Goal: Task Accomplishment & Management: Manage account settings

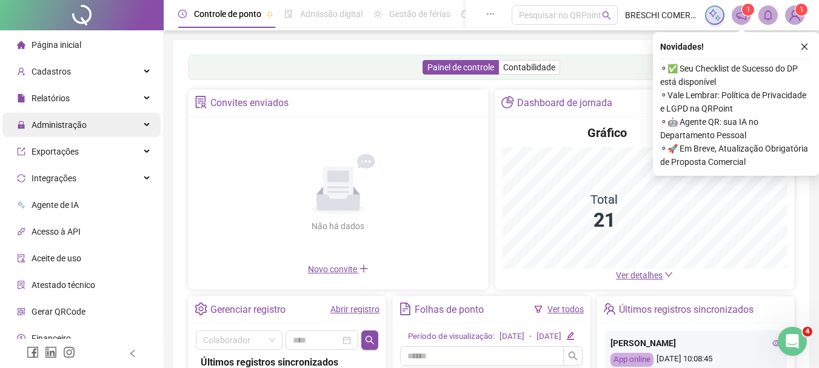
click at [60, 116] on span "Administração" at bounding box center [52, 125] width 70 height 24
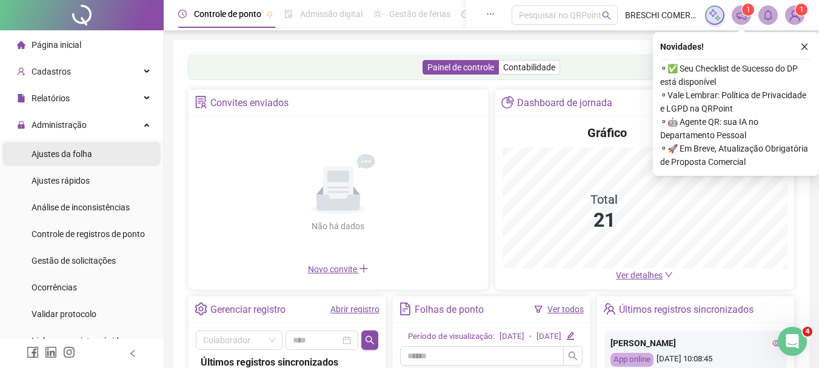
click at [69, 151] on span "Ajustes da folha" at bounding box center [62, 154] width 61 height 10
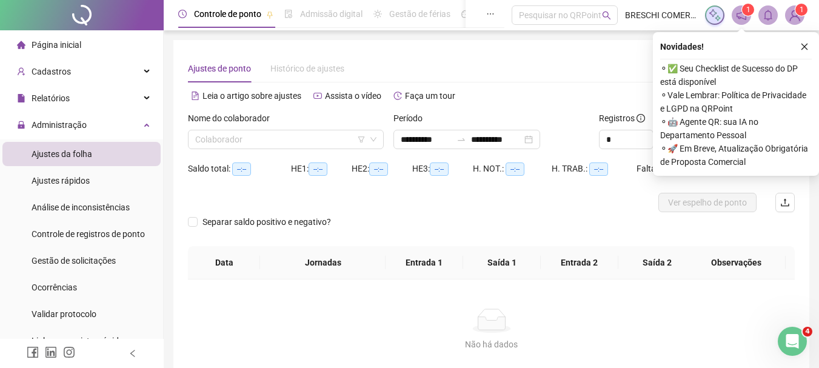
type input "**********"
click at [340, 143] on input "search" at bounding box center [280, 139] width 170 height 18
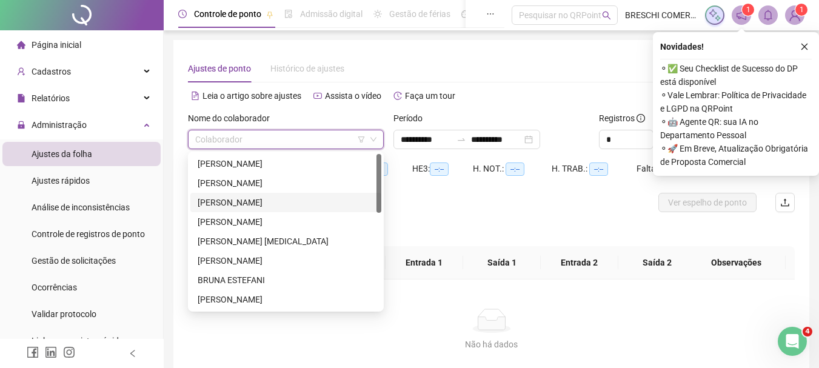
click at [256, 206] on div "ANA GABRIELI SOUZA FERREIRA" at bounding box center [286, 202] width 177 height 13
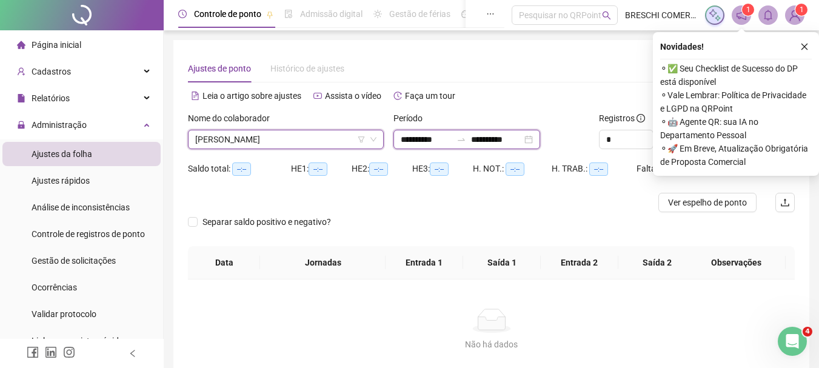
click at [452, 138] on input "**********" at bounding box center [426, 139] width 51 height 13
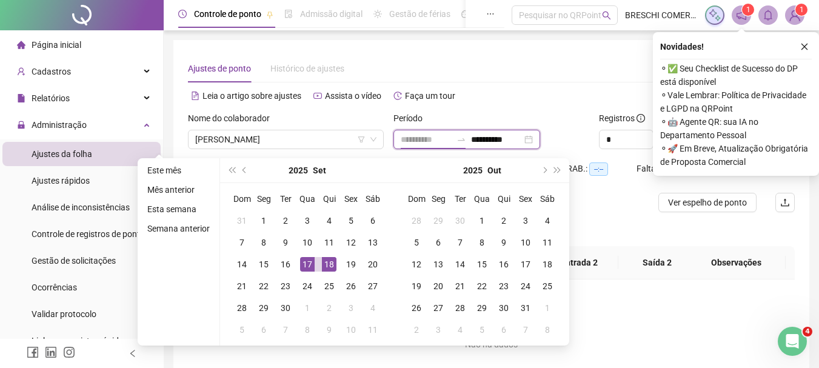
type input "**********"
click at [311, 266] on div "17" at bounding box center [307, 264] width 15 height 15
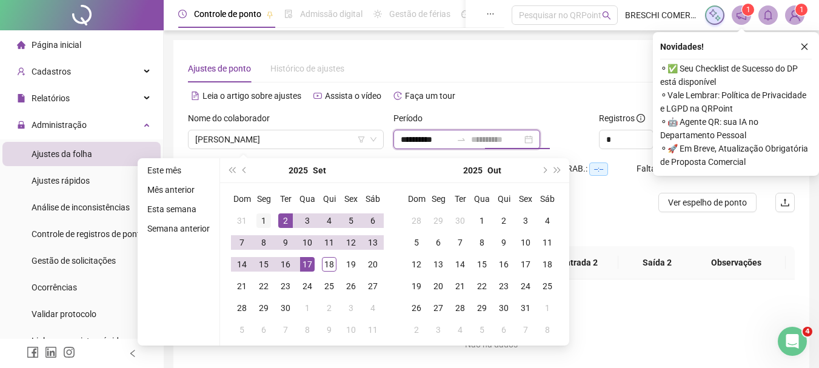
type input "**********"
click at [257, 224] on div "1" at bounding box center [264, 221] width 15 height 15
type input "**********"
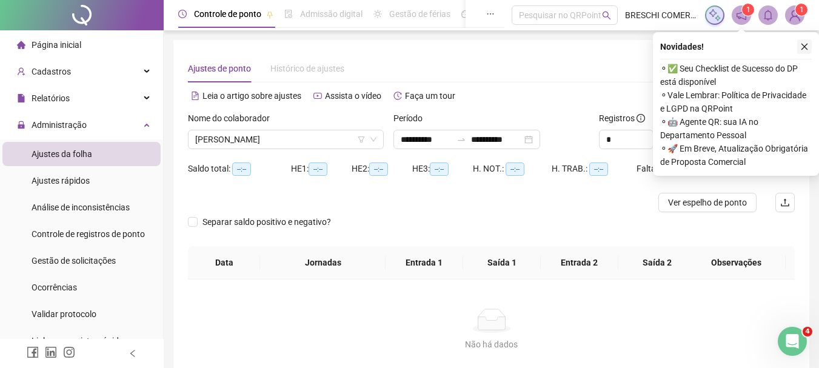
click at [805, 49] on icon "close" at bounding box center [805, 46] width 8 height 8
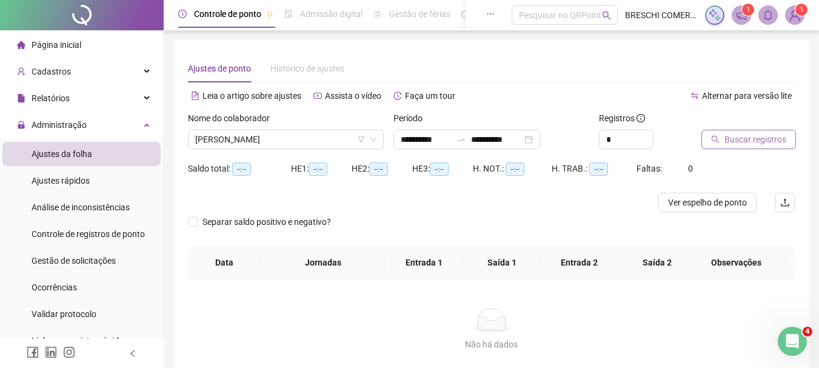
click at [751, 132] on button "Buscar registros" at bounding box center [749, 139] width 95 height 19
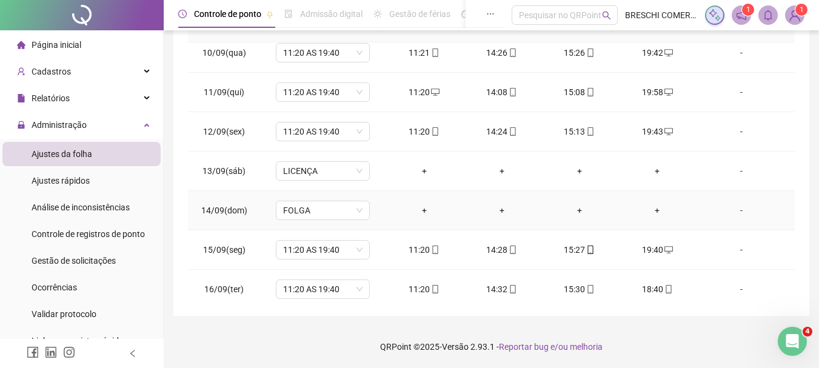
scroll to position [411, 0]
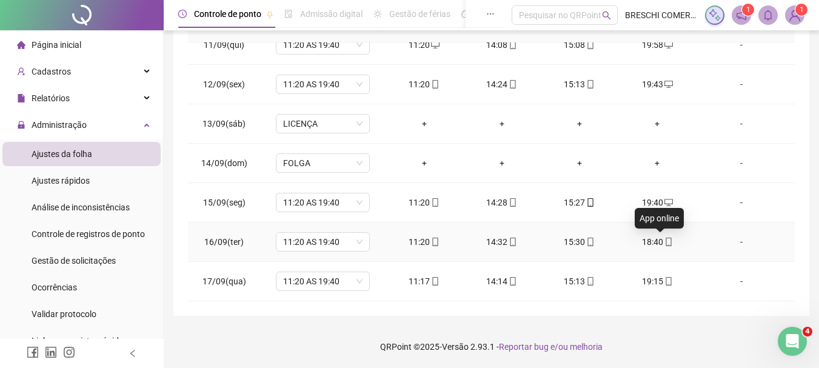
click at [664, 243] on span "mobile" at bounding box center [669, 242] width 10 height 8
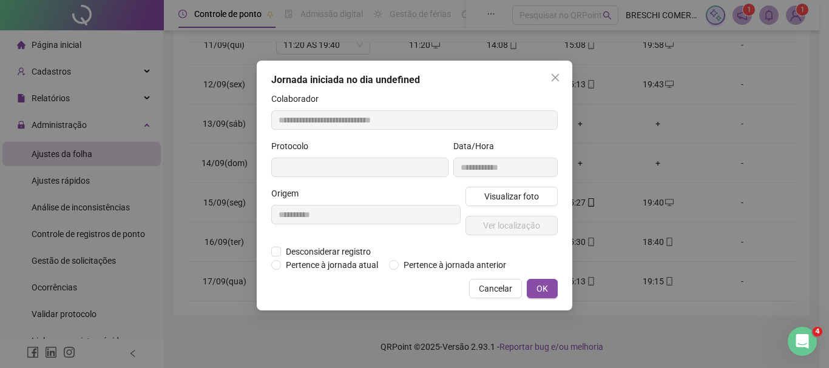
type input "**********"
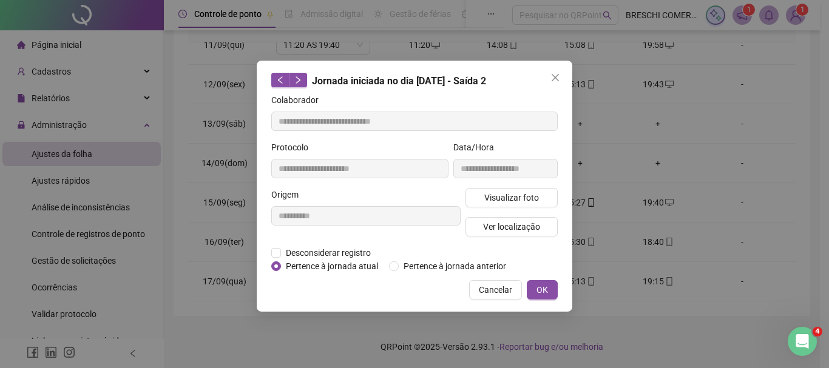
drag, startPoint x: 656, startPoint y: 243, endPoint x: 318, endPoint y: 225, distance: 337.7
click at [318, 225] on div "**********" at bounding box center [366, 217] width 194 height 58
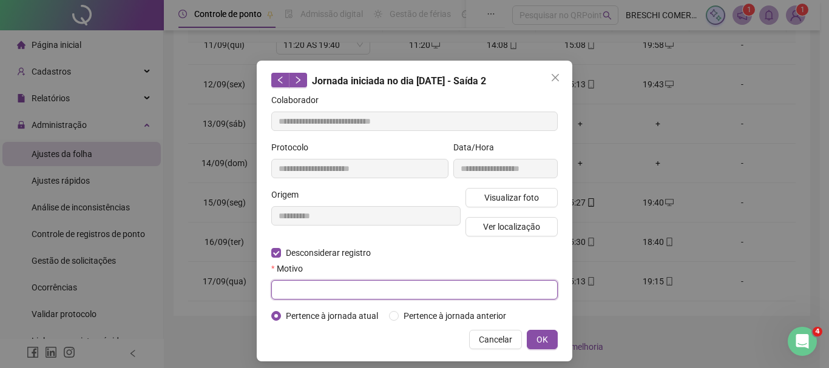
click at [355, 289] on input "text" at bounding box center [414, 289] width 286 height 19
type input "**********"
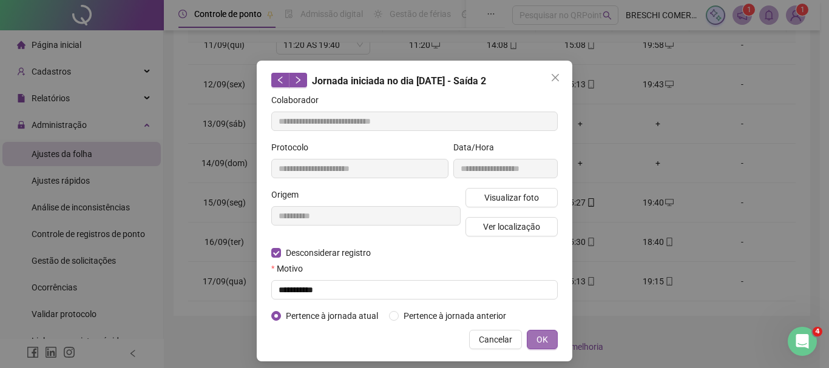
click at [536, 331] on button "OK" at bounding box center [541, 339] width 31 height 19
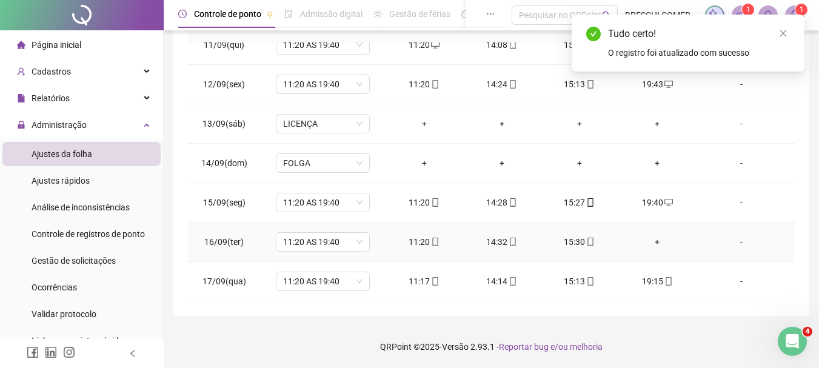
click at [647, 244] on div "+" at bounding box center [657, 241] width 58 height 13
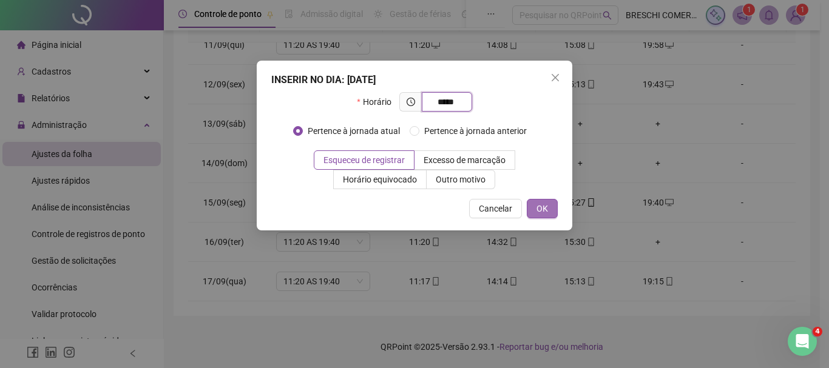
type input "*****"
click at [550, 212] on button "OK" at bounding box center [541, 208] width 31 height 19
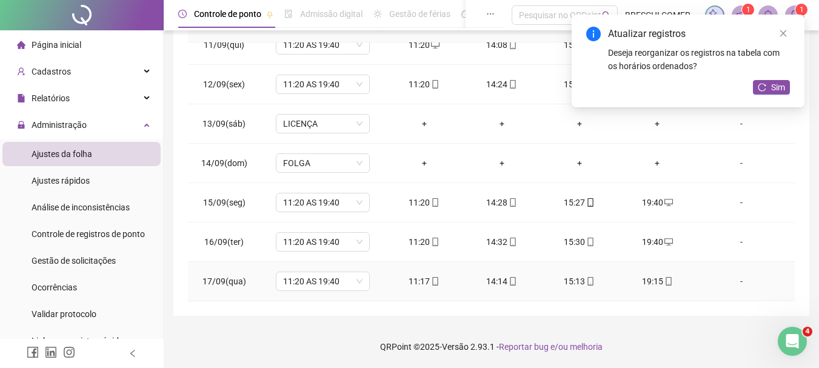
click at [654, 279] on div "19:15" at bounding box center [657, 281] width 58 height 13
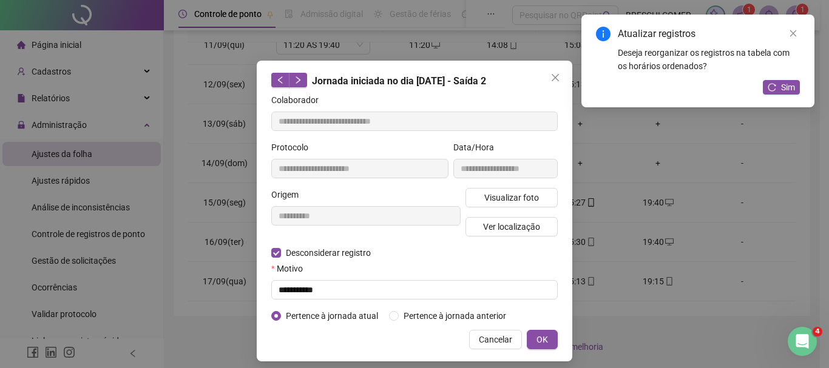
type input "**********"
drag, startPoint x: 281, startPoint y: 249, endPoint x: 530, endPoint y: 152, distance: 266.9
click at [530, 152] on div "Data/Hora" at bounding box center [505, 150] width 104 height 18
drag, startPoint x: 719, startPoint y: 323, endPoint x: 548, endPoint y: 345, distance: 173.0
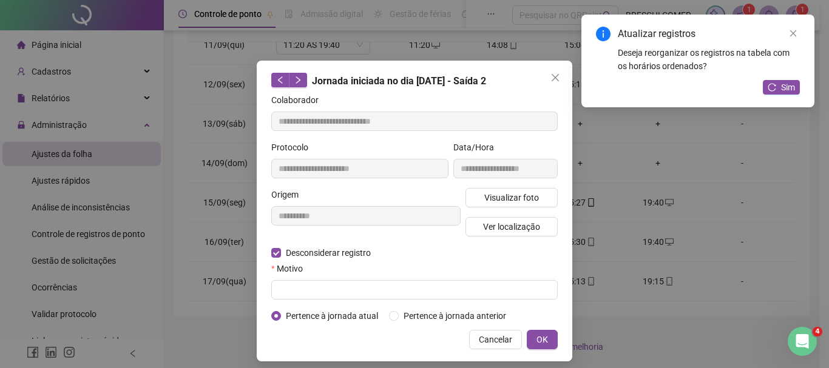
click at [719, 323] on div "**********" at bounding box center [414, 184] width 829 height 368
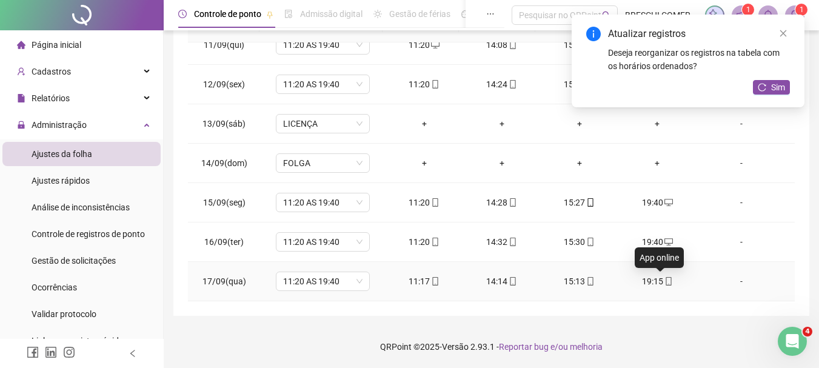
click at [665, 281] on icon "mobile" at bounding box center [669, 281] width 8 height 8
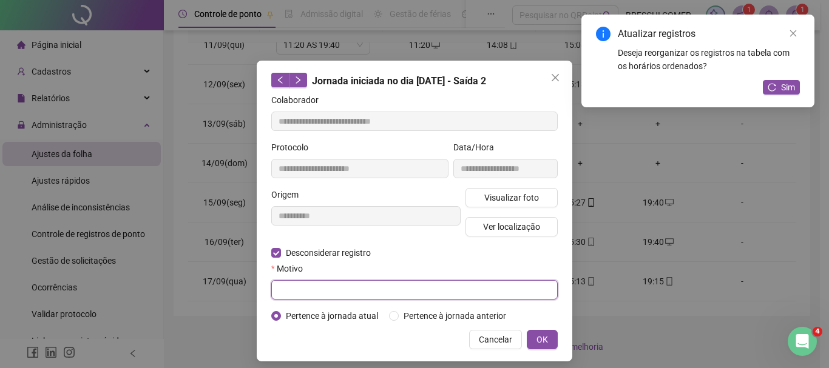
click at [285, 283] on input "text" at bounding box center [414, 289] width 286 height 19
type input "**********"
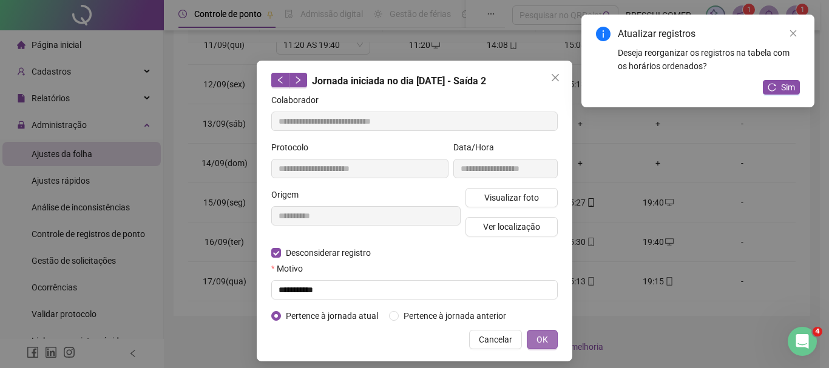
click at [547, 337] on button "OK" at bounding box center [541, 339] width 31 height 19
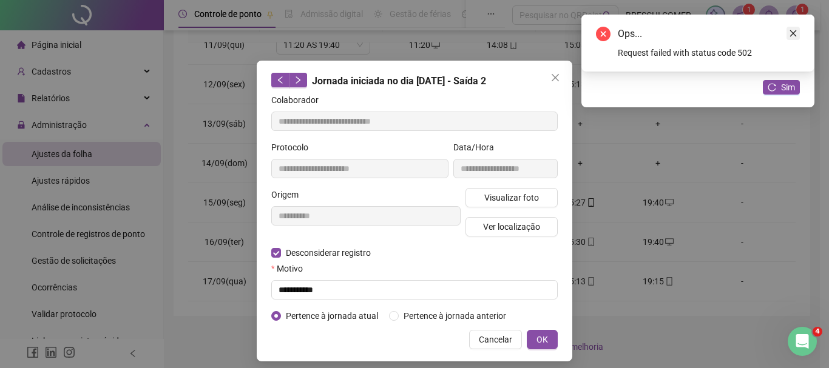
click at [799, 33] on link "Close" at bounding box center [792, 33] width 13 height 13
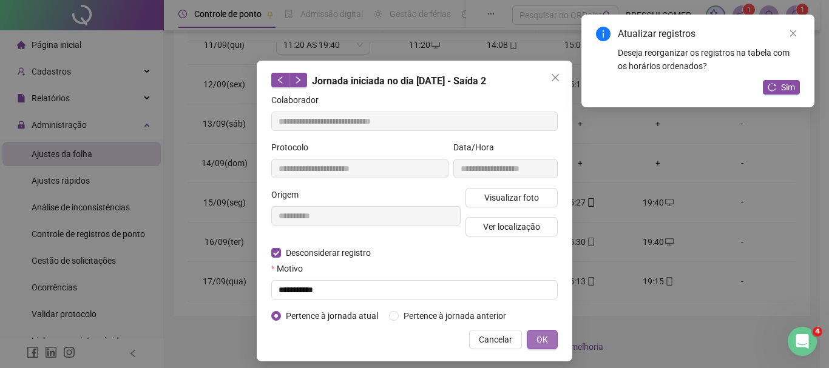
click at [543, 337] on span "OK" at bounding box center [542, 339] width 12 height 13
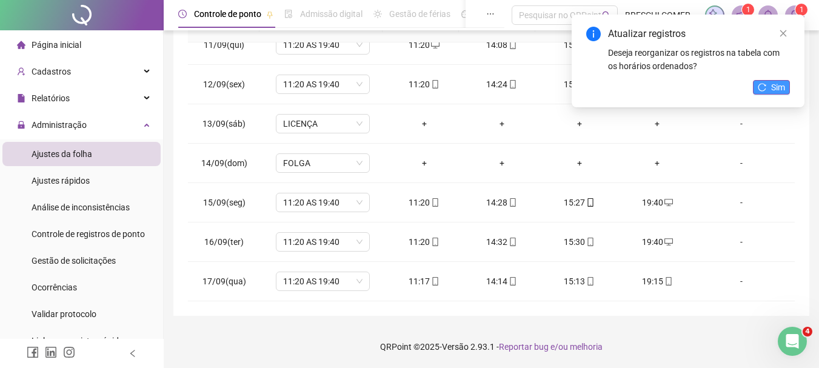
click at [776, 84] on span "Sim" at bounding box center [779, 87] width 14 height 13
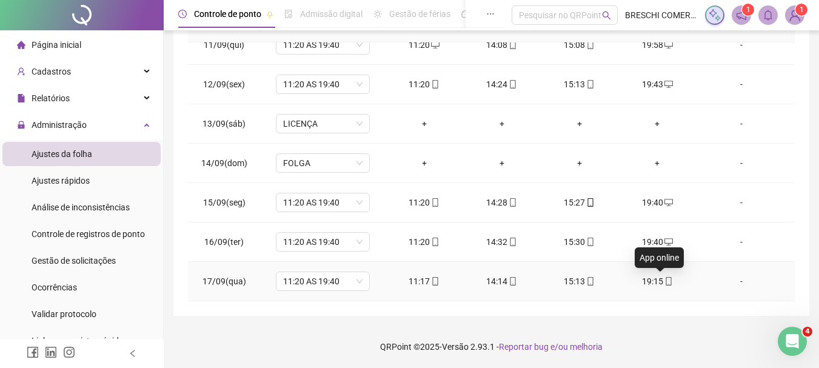
click at [665, 281] on icon "mobile" at bounding box center [669, 281] width 8 height 8
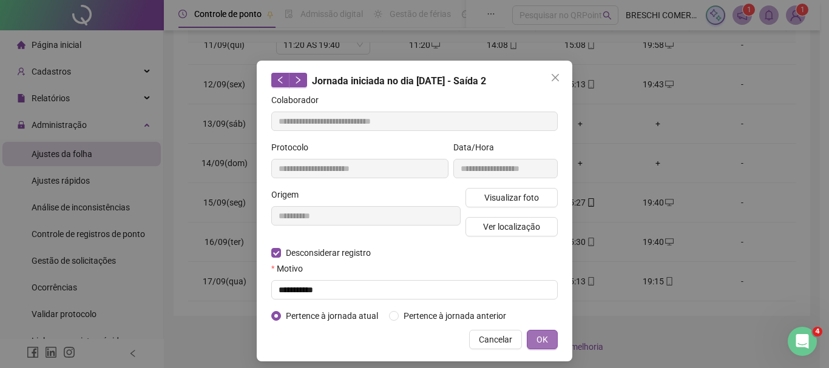
click at [530, 335] on button "OK" at bounding box center [541, 339] width 31 height 19
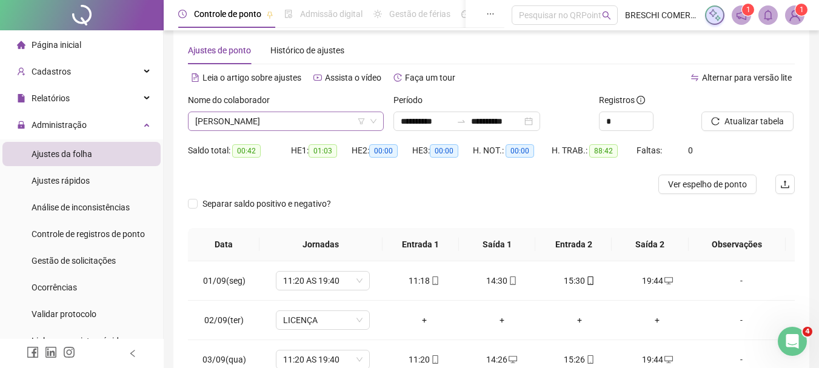
scroll to position [0, 0]
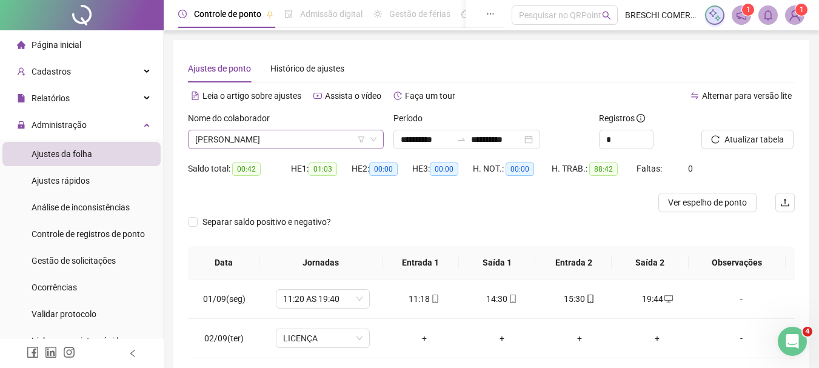
click at [280, 144] on span "ANA GABRIELI SOUZA FERREIRA" at bounding box center [285, 139] width 181 height 18
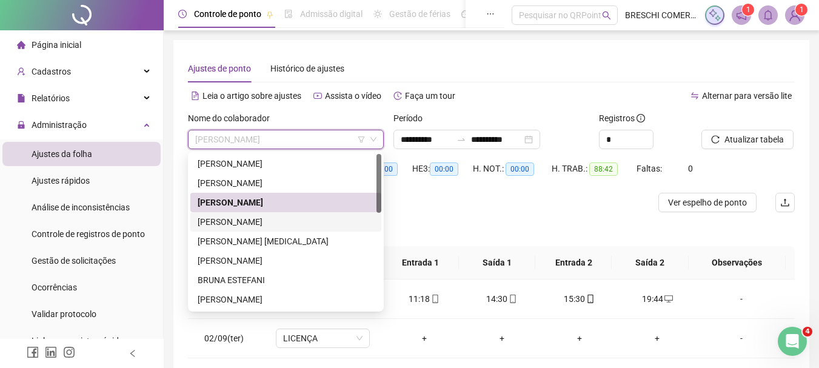
click at [278, 222] on div "ANDIELLY PEREIRA BOTELHO" at bounding box center [286, 221] width 177 height 13
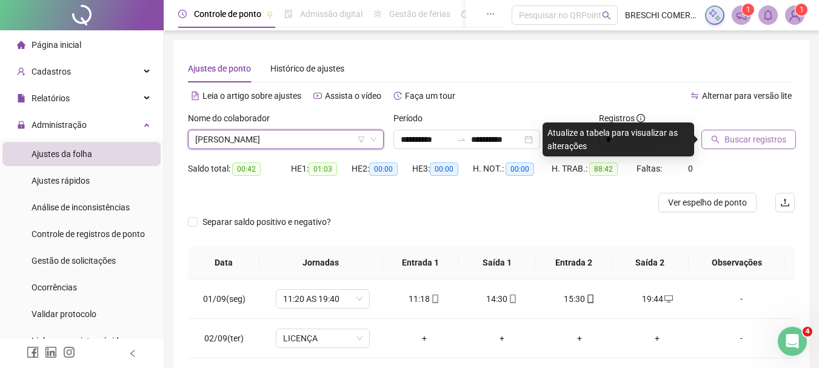
click at [775, 139] on span "Buscar registros" at bounding box center [756, 139] width 62 height 13
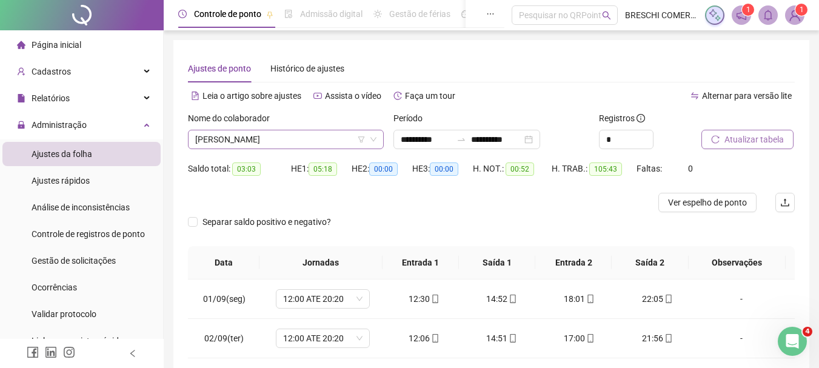
click at [318, 138] on span "ANDIELLY PEREIRA BOTELHO" at bounding box center [285, 139] width 181 height 18
drag, startPoint x: 318, startPoint y: 138, endPoint x: 269, endPoint y: 136, distance: 49.8
click at [269, 136] on span "ANDIELLY PEREIRA BOTELHO" at bounding box center [285, 139] width 181 height 18
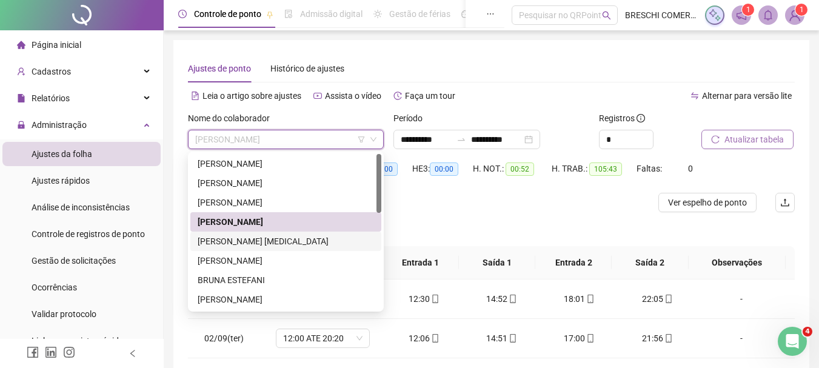
click at [289, 241] on div "ANDRESSA DA SILVA PAIM COTRIM" at bounding box center [286, 241] width 177 height 13
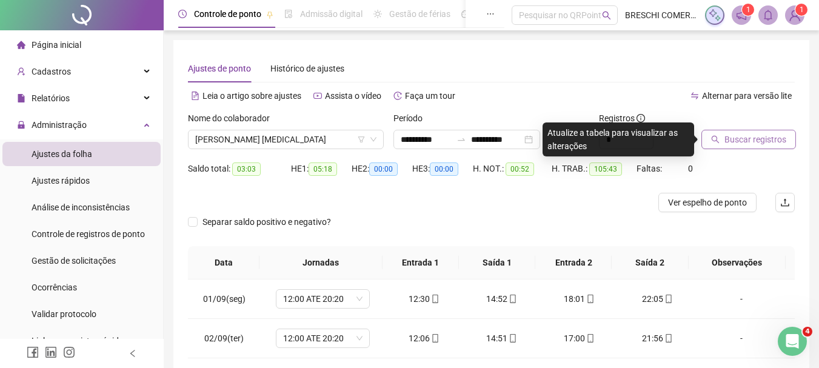
click at [773, 136] on span "Buscar registros" at bounding box center [756, 139] width 62 height 13
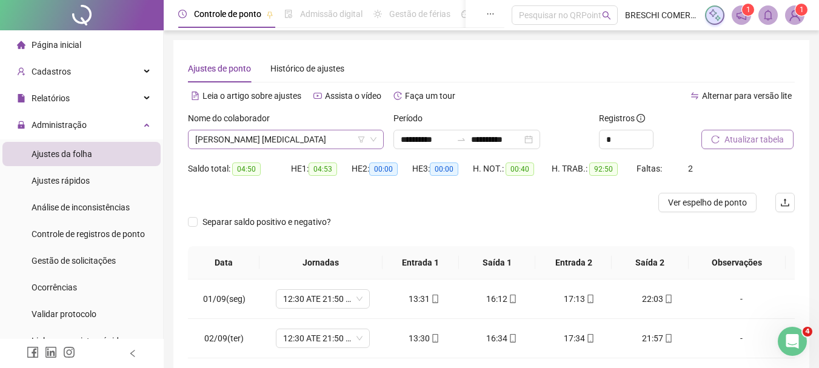
click at [298, 143] on span "ANDRESSA DA SILVA PAIM COTRIM" at bounding box center [285, 139] width 181 height 18
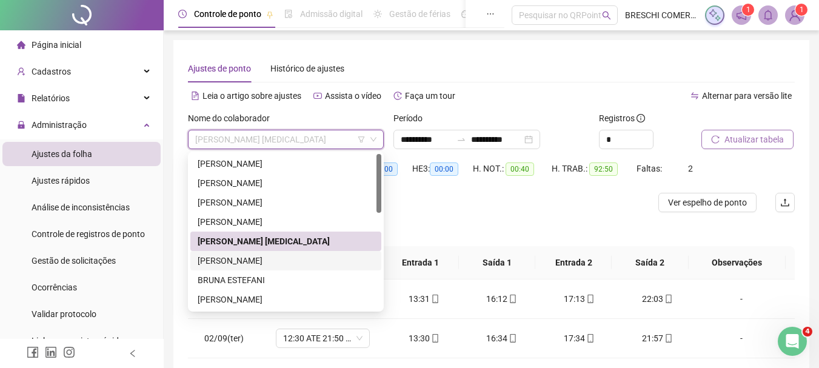
click at [269, 263] on div "BEATRIZ GOMES DA SILVA" at bounding box center [286, 260] width 177 height 13
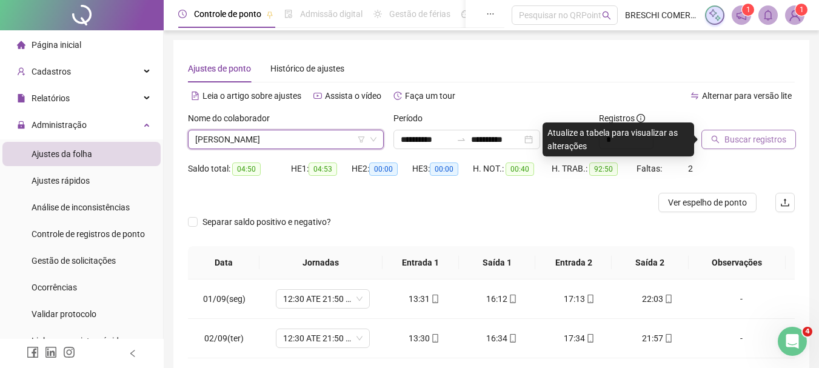
click at [721, 135] on button "Buscar registros" at bounding box center [749, 139] width 95 height 19
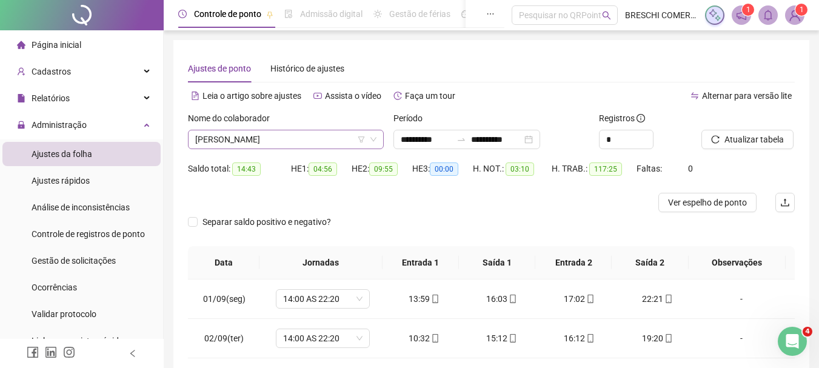
click at [320, 138] on span "BEATRIZ GOMES DA SILVA" at bounding box center [285, 139] width 181 height 18
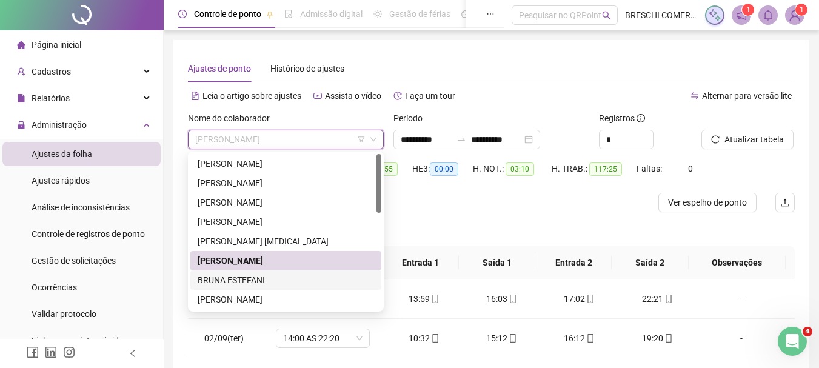
click at [268, 277] on div "BRUNA ESTEFANI" at bounding box center [286, 280] width 177 height 13
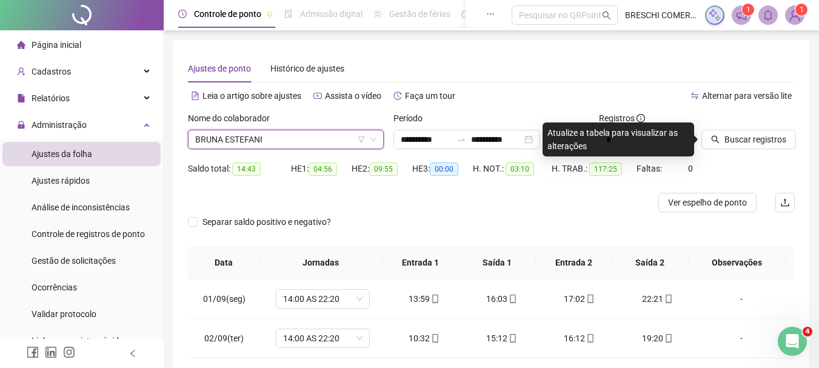
click at [280, 135] on span "BRUNA ESTEFANI" at bounding box center [285, 139] width 181 height 18
drag, startPoint x: 280, startPoint y: 135, endPoint x: 218, endPoint y: 162, distance: 66.8
click at [217, 167] on div "Saldo total: 14:43" at bounding box center [239, 169] width 103 height 14
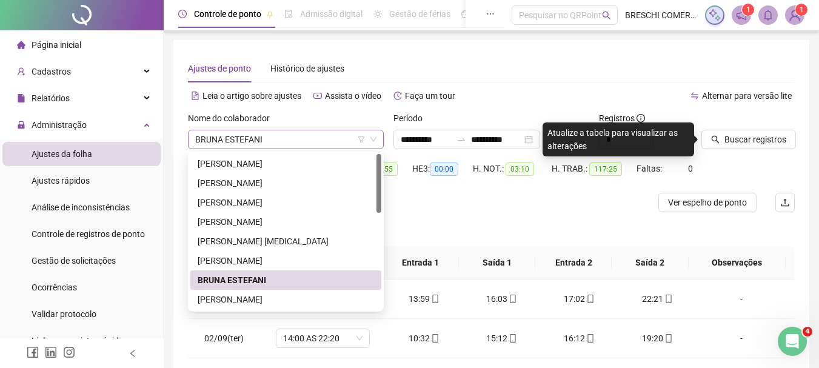
click at [224, 138] on span "BRUNA ESTEFANI" at bounding box center [285, 139] width 181 height 18
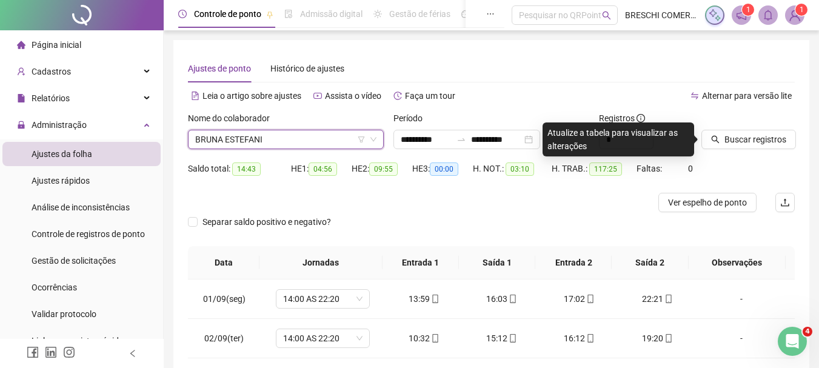
click at [197, 137] on span "BRUNA ESTEFANI" at bounding box center [285, 139] width 181 height 18
drag, startPoint x: 197, startPoint y: 137, endPoint x: 465, endPoint y: 189, distance: 273.0
click at [465, 189] on div "HE 3: 00:00" at bounding box center [442, 176] width 61 height 34
drag, startPoint x: 321, startPoint y: 144, endPoint x: 292, endPoint y: 137, distance: 30.6
click at [292, 137] on span "BRUNA ESTEFANI" at bounding box center [285, 139] width 181 height 18
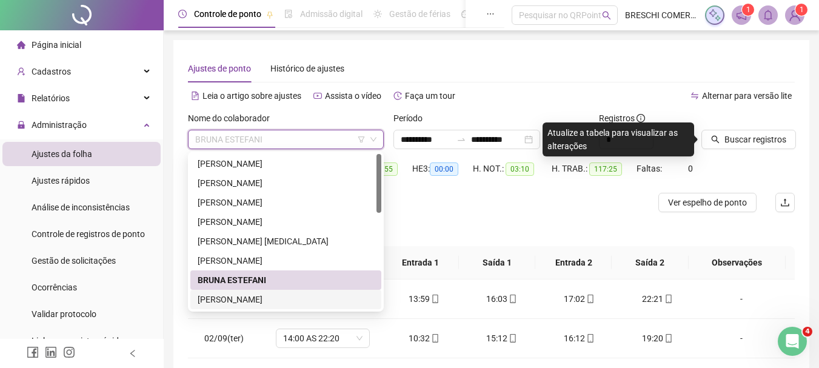
click at [293, 297] on div "CAMILA TABOGA DE OLIVEIRA SIRIOS" at bounding box center [286, 299] width 177 height 13
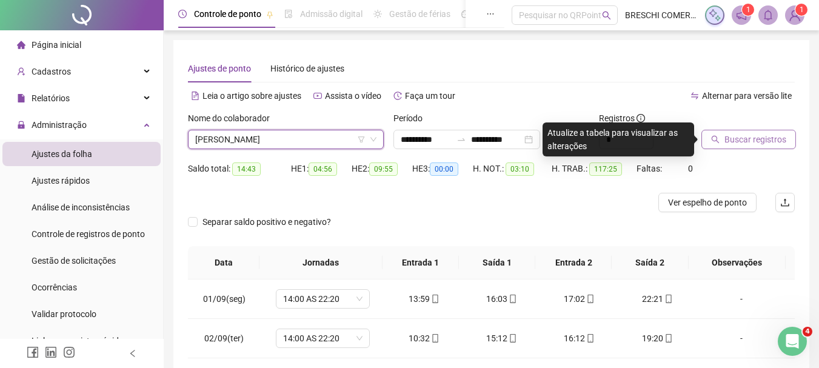
click at [712, 147] on button "Buscar registros" at bounding box center [749, 139] width 95 height 19
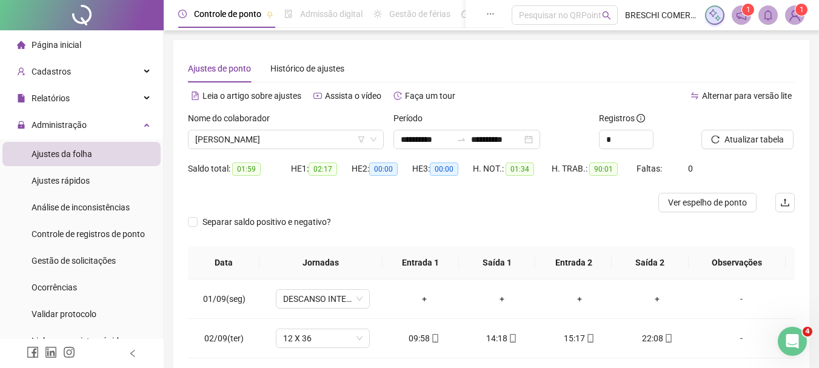
click at [435, 209] on div at bounding box center [416, 202] width 456 height 19
click at [466, 234] on div "Separar saldo positivo e negativo?" at bounding box center [491, 229] width 607 height 34
drag, startPoint x: 466, startPoint y: 234, endPoint x: 447, endPoint y: 245, distance: 21.7
click at [447, 245] on div "Separar saldo positivo e negativo?" at bounding box center [491, 229] width 607 height 34
click at [331, 183] on div "HE 1: 02:17" at bounding box center [321, 176] width 61 height 34
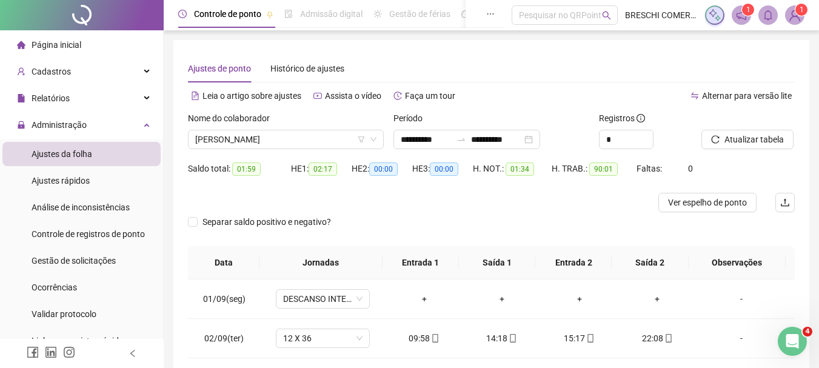
drag, startPoint x: 331, startPoint y: 183, endPoint x: 634, endPoint y: 193, distance: 304.0
click at [634, 193] on div at bounding box center [416, 202] width 456 height 19
click at [311, 138] on span "CAMILA TABOGA DE OLIVEIRA SIRIOS" at bounding box center [285, 139] width 181 height 18
click at [272, 181] on div "Saldo total: 01:59" at bounding box center [239, 176] width 103 height 34
drag, startPoint x: 272, startPoint y: 181, endPoint x: 208, endPoint y: 147, distance: 72.4
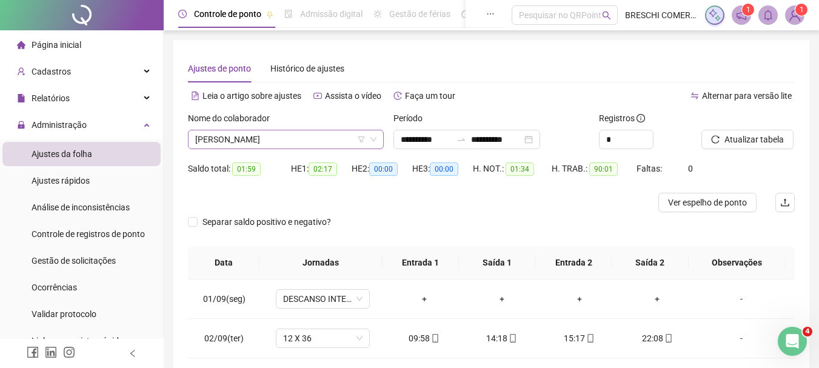
click at [208, 147] on span "CAMILA TABOGA DE OLIVEIRA SIRIOS" at bounding box center [285, 139] width 181 height 18
click at [190, 189] on div "Saldo total: 01:59" at bounding box center [239, 176] width 103 height 34
drag, startPoint x: 190, startPoint y: 189, endPoint x: 567, endPoint y: 230, distance: 378.8
click at [567, 230] on div "Separar saldo positivo e negativo?" at bounding box center [491, 229] width 607 height 34
click at [330, 142] on span "CAMILA TABOGA DE OLIVEIRA SIRIOS" at bounding box center [285, 139] width 181 height 18
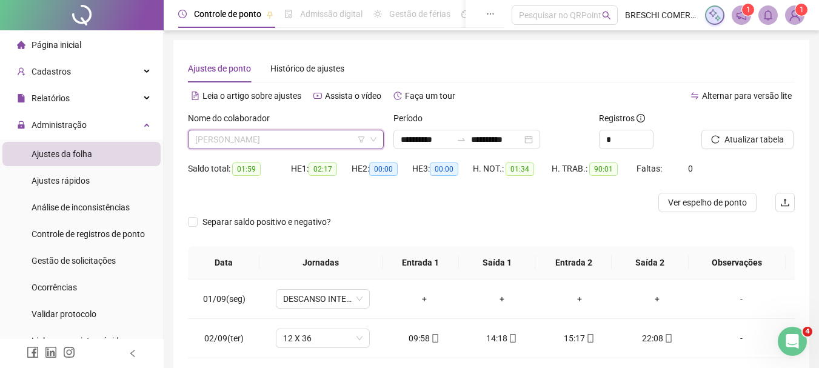
click at [277, 144] on span "CAMILA TABOGA DE OLIVEIRA SIRIOS" at bounding box center [285, 139] width 181 height 18
click at [570, 55] on div "Ajustes de ponto Histórico de ajustes" at bounding box center [491, 69] width 607 height 28
click at [321, 191] on div "HE 1: 02:17" at bounding box center [321, 176] width 61 height 34
click at [295, 134] on span "CAMILA TABOGA DE OLIVEIRA SIRIOS" at bounding box center [285, 139] width 181 height 18
click at [571, 226] on div "Separar saldo positivo e negativo?" at bounding box center [491, 229] width 607 height 34
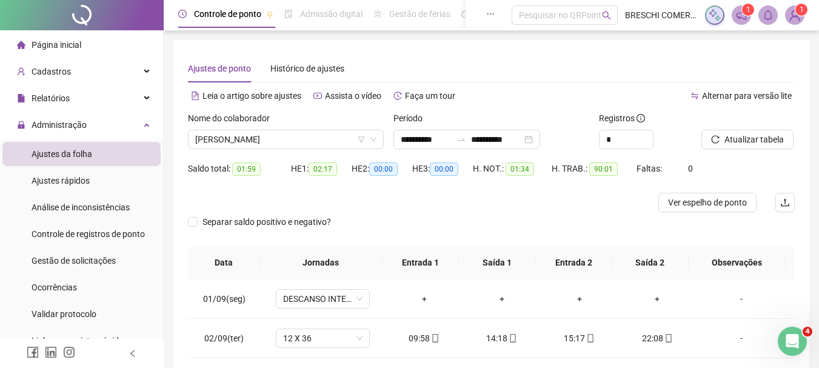
drag, startPoint x: 571, startPoint y: 226, endPoint x: 570, endPoint y: 218, distance: 7.5
drag, startPoint x: 570, startPoint y: 218, endPoint x: 543, endPoint y: 195, distance: 35.3
drag, startPoint x: 543, startPoint y: 195, endPoint x: 497, endPoint y: 200, distance: 45.7
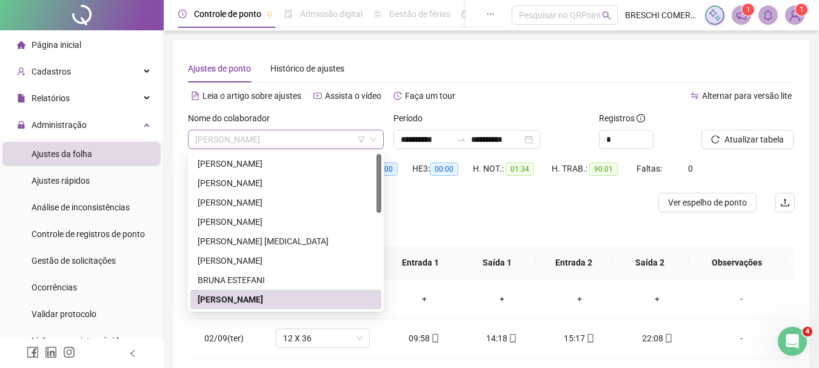
click at [306, 136] on span "CAMILA TABOGA DE OLIVEIRA SIRIOS" at bounding box center [285, 139] width 181 height 18
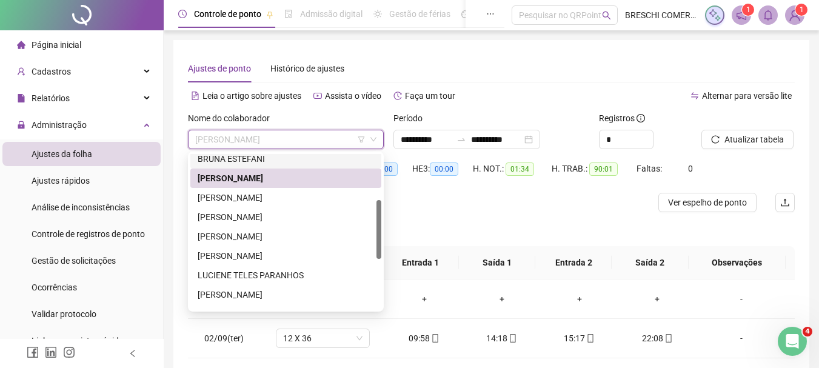
scroll to position [121, 0]
click at [295, 198] on div "ELIZENÁ GONÇALVES DA SILVA" at bounding box center [286, 197] width 177 height 13
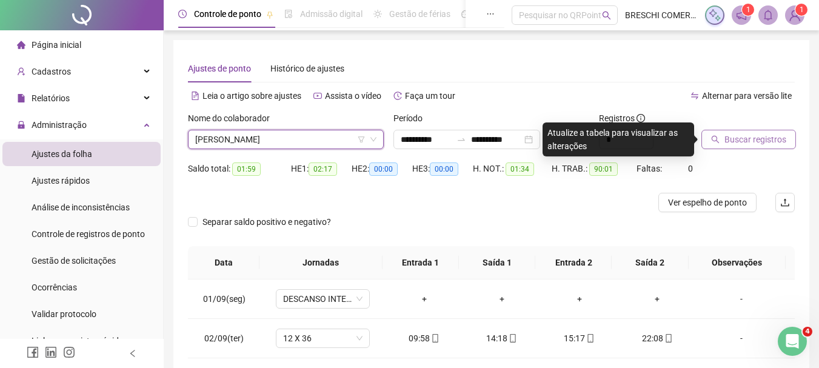
drag, startPoint x: 449, startPoint y: 205, endPoint x: 743, endPoint y: 143, distance: 300.7
drag, startPoint x: 743, startPoint y: 143, endPoint x: 206, endPoint y: 183, distance: 538.9
click at [206, 183] on div "Saldo total: 01:59" at bounding box center [239, 176] width 103 height 34
click at [718, 138] on icon "search" at bounding box center [715, 139] width 8 height 8
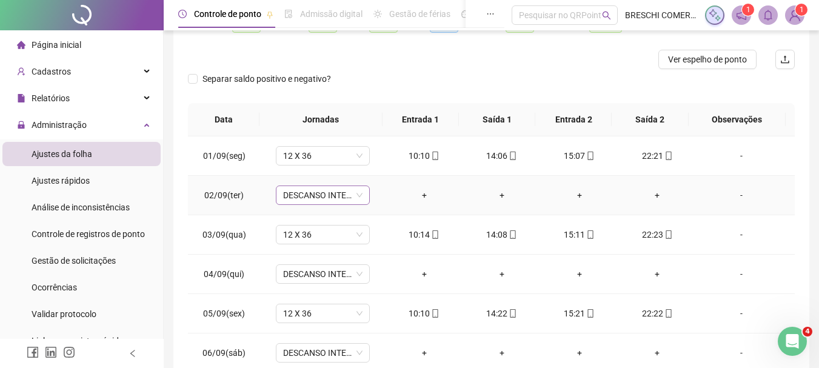
scroll to position [0, 0]
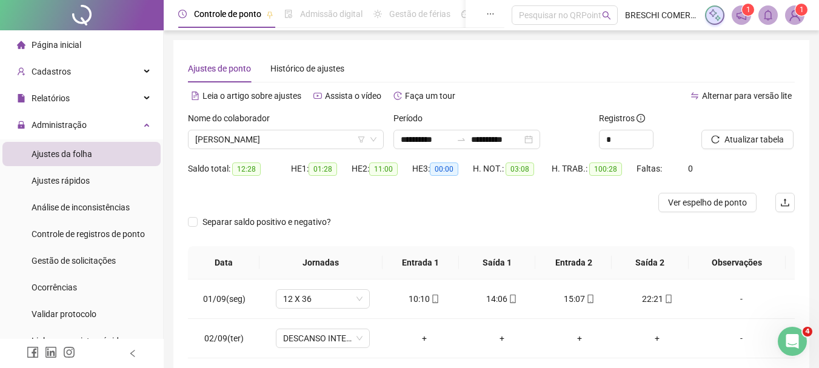
drag, startPoint x: 298, startPoint y: 146, endPoint x: 253, endPoint y: 186, distance: 60.2
drag, startPoint x: 253, startPoint y: 186, endPoint x: 210, endPoint y: 201, distance: 45.9
click at [210, 201] on div at bounding box center [416, 202] width 456 height 19
click at [256, 135] on span "ELIZENÁ GONÇALVES DA SILVA" at bounding box center [285, 139] width 181 height 18
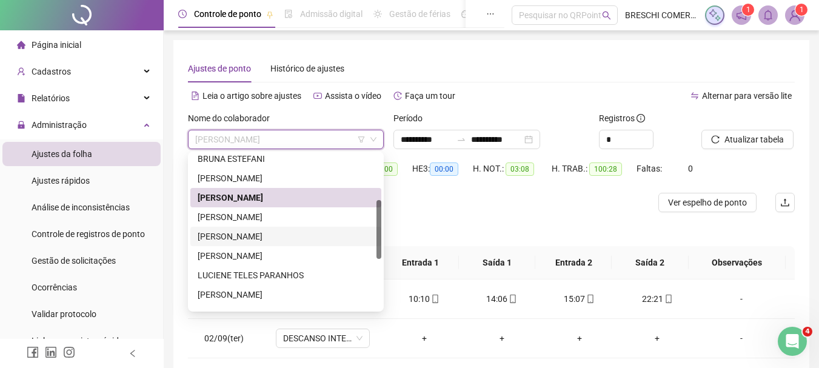
click at [271, 236] on div "KAREN LYA LACERDA DA SILVA" at bounding box center [286, 236] width 177 height 13
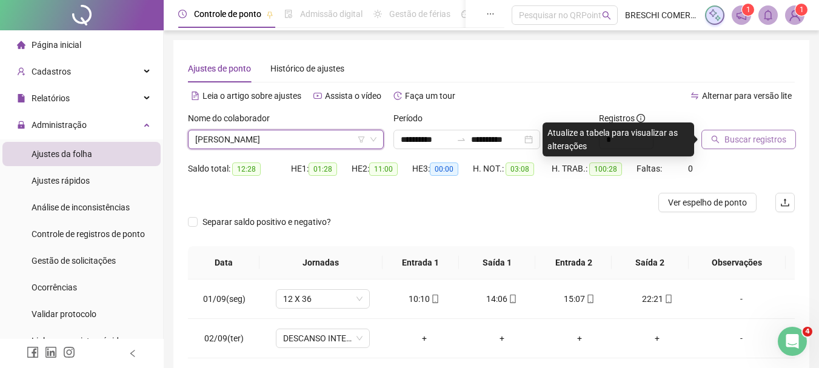
click at [728, 133] on span "Buscar registros" at bounding box center [756, 139] width 62 height 13
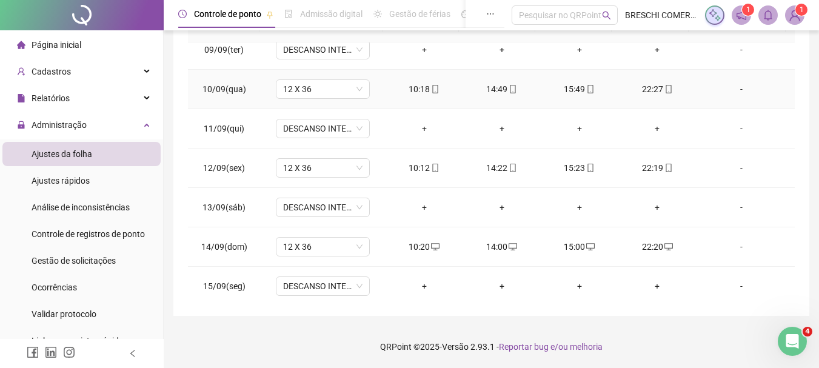
scroll to position [411, 0]
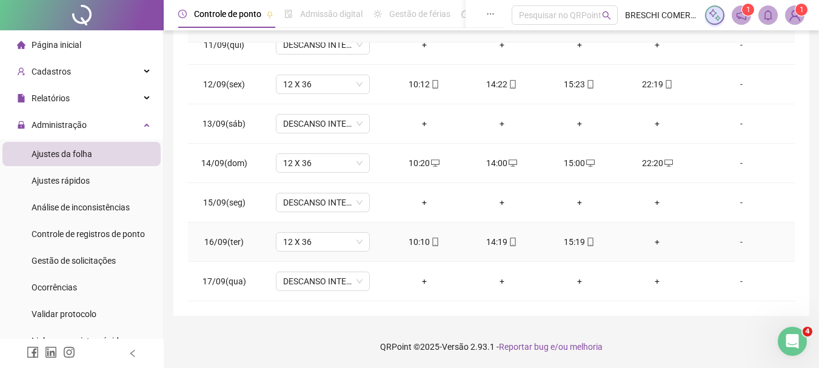
click at [661, 241] on div "+" at bounding box center [657, 241] width 58 height 13
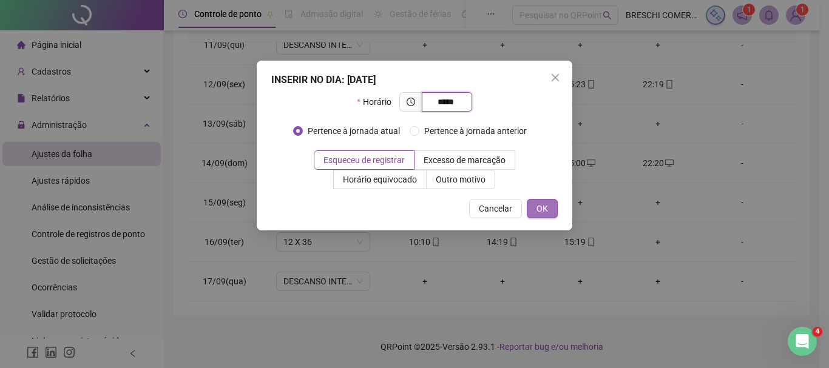
type input "*****"
click at [550, 210] on button "OK" at bounding box center [541, 208] width 31 height 19
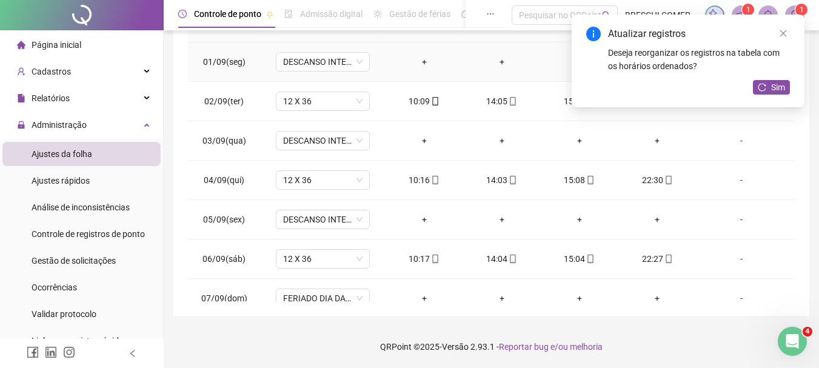
scroll to position [0, 0]
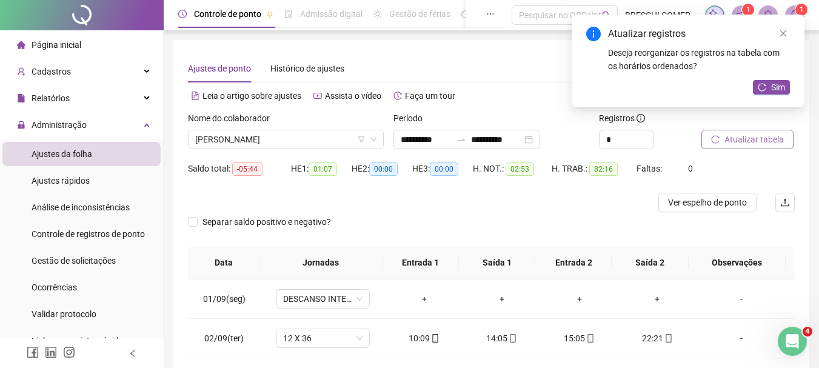
drag, startPoint x: 277, startPoint y: 141, endPoint x: 571, endPoint y: 225, distance: 306.6
click at [571, 225] on div "Separar saldo positivo e negativo?" at bounding box center [491, 229] width 607 height 34
drag, startPoint x: 571, startPoint y: 225, endPoint x: 339, endPoint y: 135, distance: 249.0
click at [339, 135] on span "KAREN LYA LACERDA DA SILVA" at bounding box center [285, 139] width 181 height 18
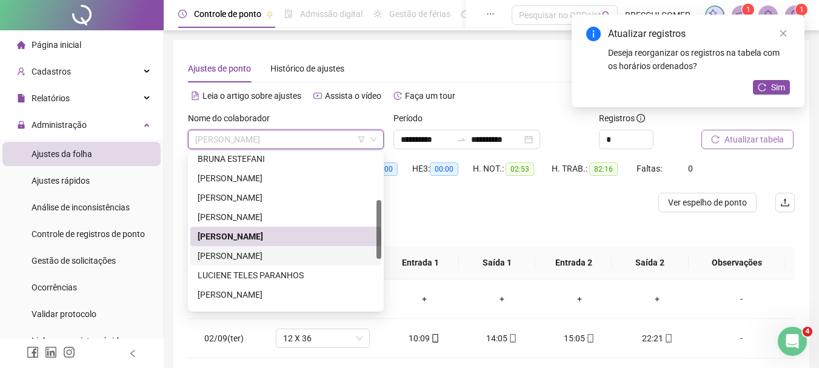
click at [271, 265] on div "LILLIAN RODRIGUES PEREIRA" at bounding box center [285, 255] width 191 height 19
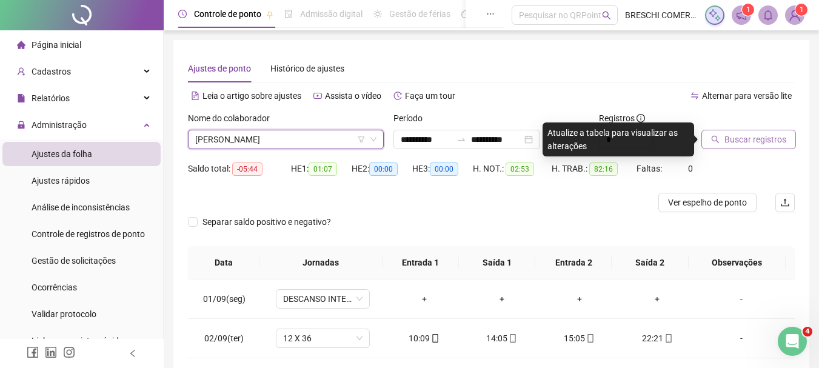
click at [729, 143] on span "Buscar registros" at bounding box center [756, 139] width 62 height 13
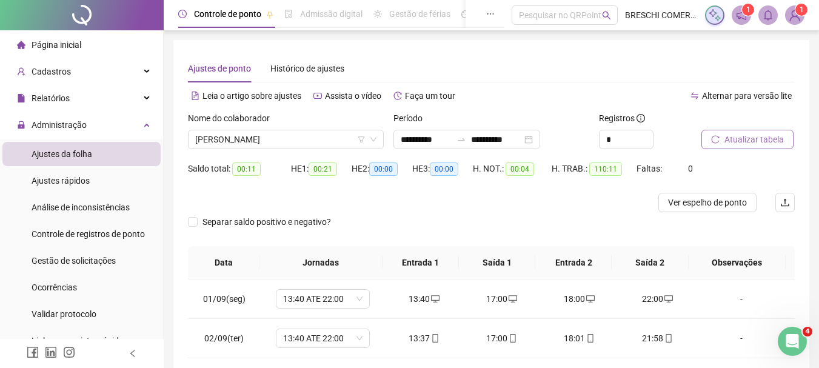
click at [315, 149] on div "LILLIAN RODRIGUES PEREIRA" at bounding box center [286, 139] width 196 height 19
click at [268, 129] on div "Nome do colaborador" at bounding box center [286, 121] width 196 height 18
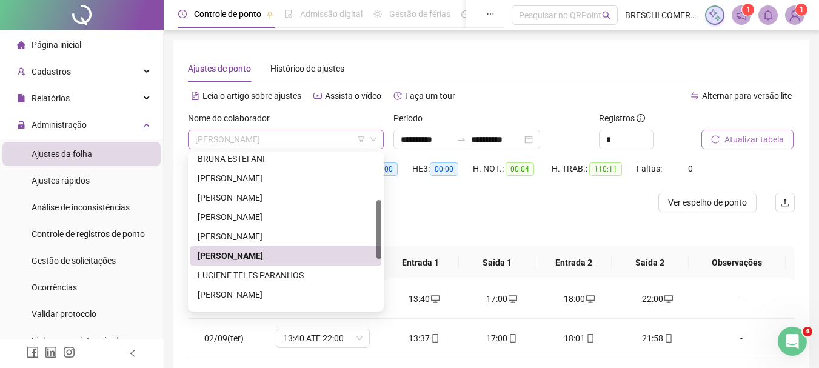
drag, startPoint x: 268, startPoint y: 129, endPoint x: 259, endPoint y: 137, distance: 12.0
click at [259, 137] on span "LILLIAN RODRIGUES PEREIRA" at bounding box center [285, 139] width 181 height 18
click at [252, 281] on div "LUCIENE TELES PARANHOS" at bounding box center [286, 275] width 177 height 13
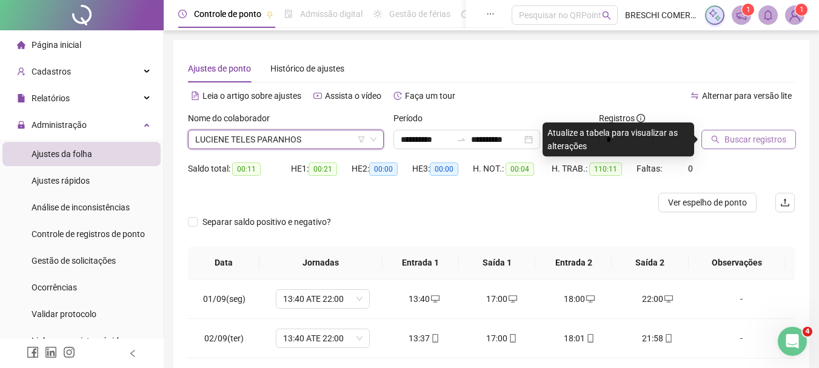
click at [759, 140] on span "Buscar registros" at bounding box center [756, 139] width 62 height 13
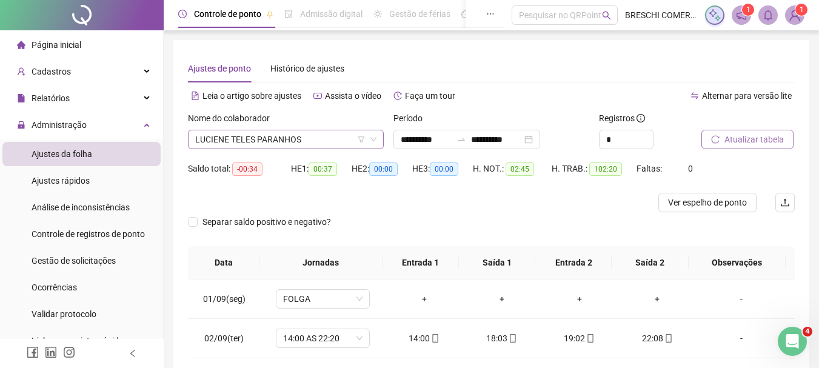
click at [319, 137] on span "LUCIENE TELES PARANHOS" at bounding box center [285, 139] width 181 height 18
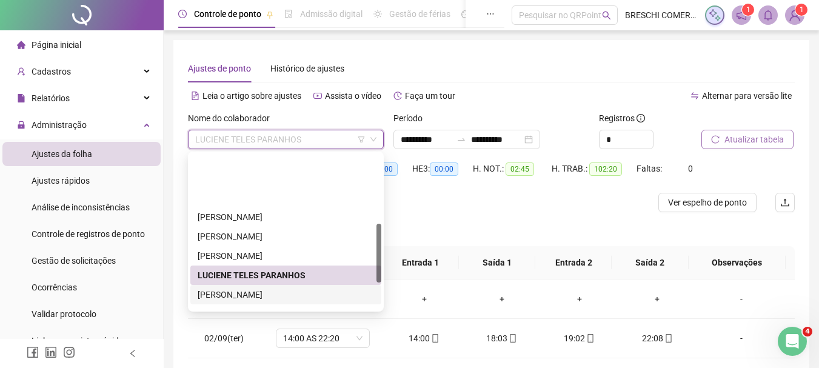
scroll to position [182, 0]
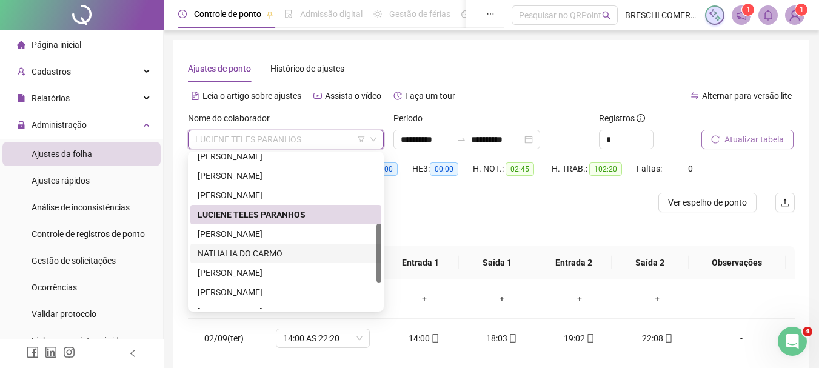
click at [278, 248] on div "NATHALIA DO CARMO" at bounding box center [286, 253] width 177 height 13
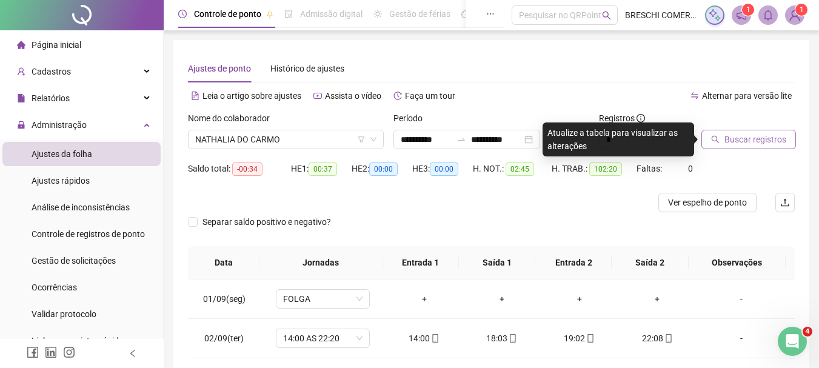
drag, startPoint x: 278, startPoint y: 248, endPoint x: 727, endPoint y: 136, distance: 462.5
click at [727, 136] on span "Buscar registros" at bounding box center [756, 139] width 62 height 13
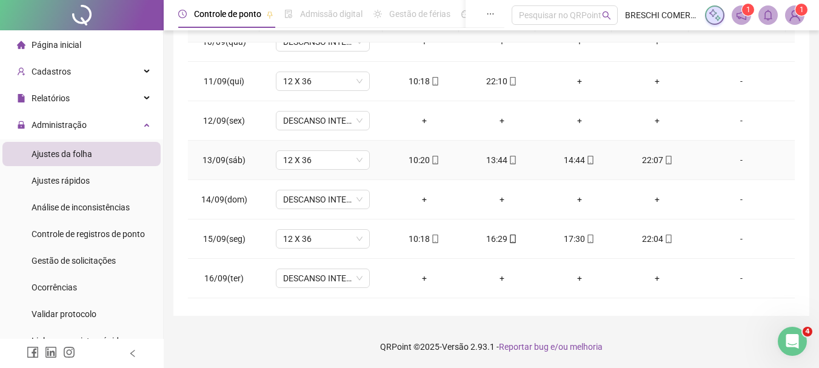
scroll to position [411, 0]
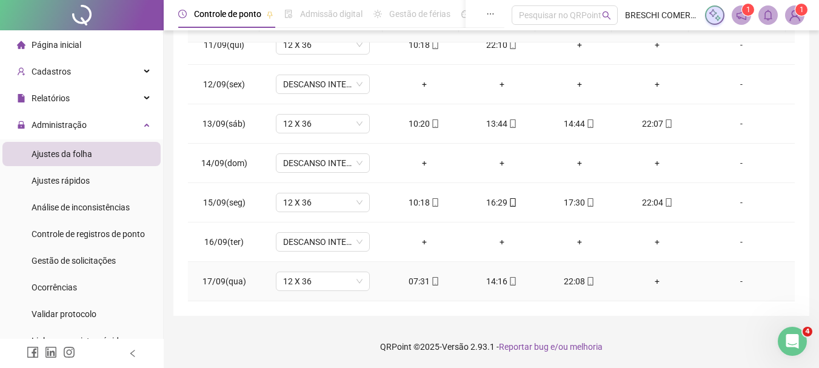
click at [648, 283] on div "+" at bounding box center [657, 281] width 58 height 13
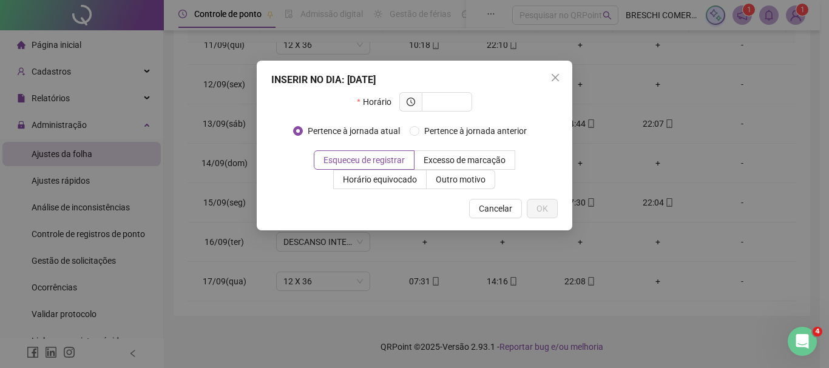
drag, startPoint x: 648, startPoint y: 283, endPoint x: 311, endPoint y: 217, distance: 342.9
click at [311, 217] on div "Cancelar OK" at bounding box center [414, 208] width 286 height 19
click at [435, 106] on input "text" at bounding box center [445, 101] width 33 height 13
type input "*****"
click at [545, 204] on span "OK" at bounding box center [542, 208] width 12 height 13
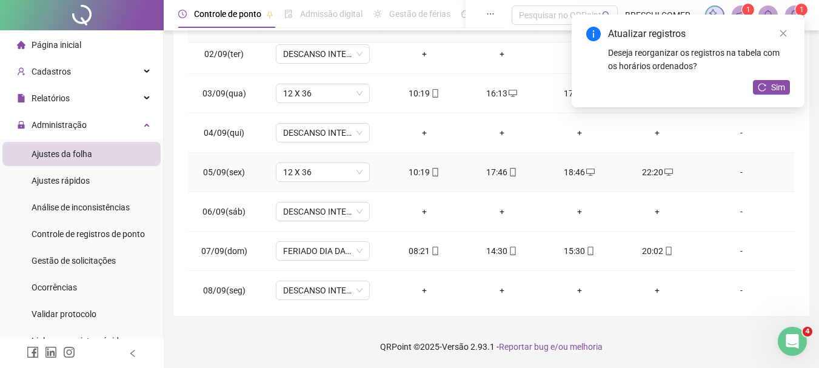
scroll to position [0, 0]
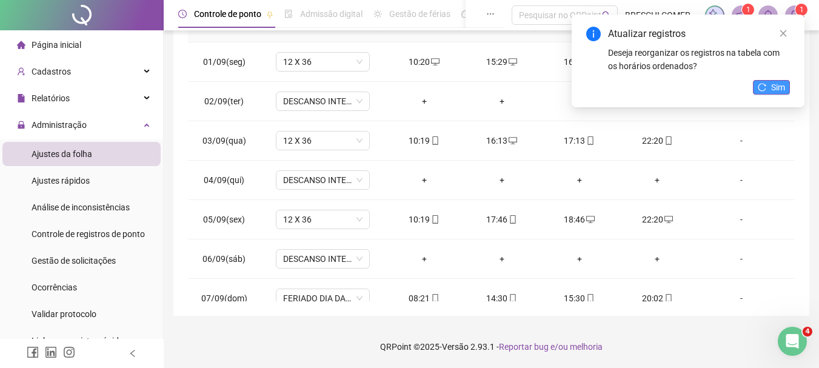
click at [776, 87] on span "Sim" at bounding box center [779, 87] width 14 height 13
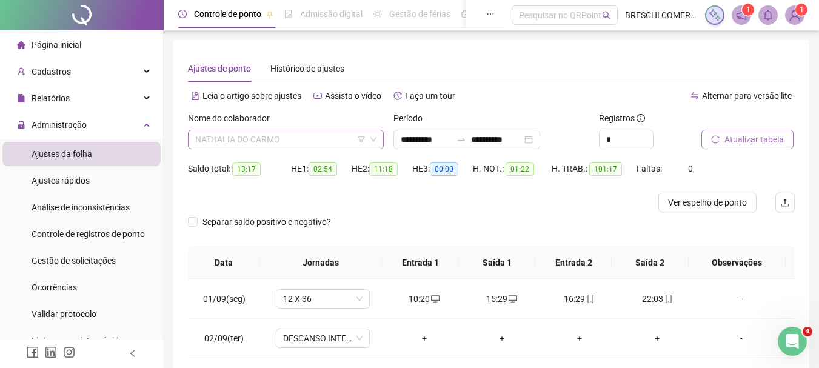
click at [326, 146] on span "NATHALIA DO CARMO" at bounding box center [285, 139] width 181 height 18
drag, startPoint x: 326, startPoint y: 146, endPoint x: 283, endPoint y: 186, distance: 58.8
click at [283, 186] on div "Saldo total: 13:17" at bounding box center [239, 176] width 103 height 34
click at [298, 141] on span "NATHALIA DO CARMO" at bounding box center [285, 139] width 181 height 18
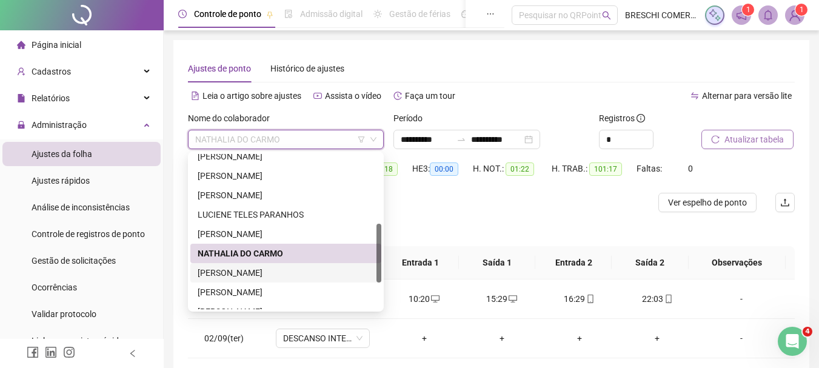
click at [292, 276] on div "RAMONIELE LUCINDO DA SILVA" at bounding box center [286, 272] width 177 height 13
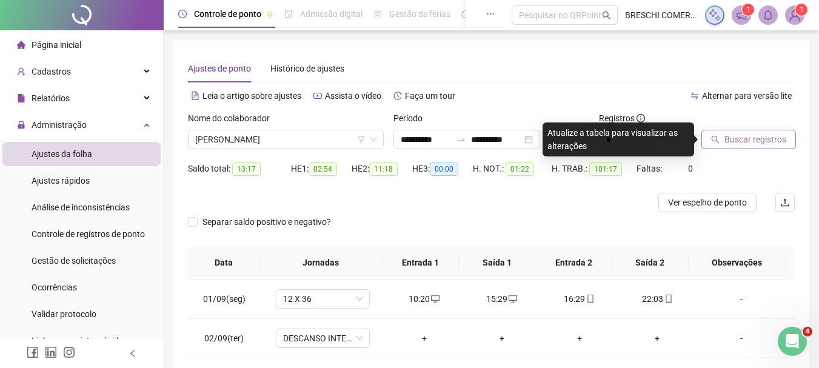
click at [721, 140] on button "Buscar registros" at bounding box center [749, 139] width 95 height 19
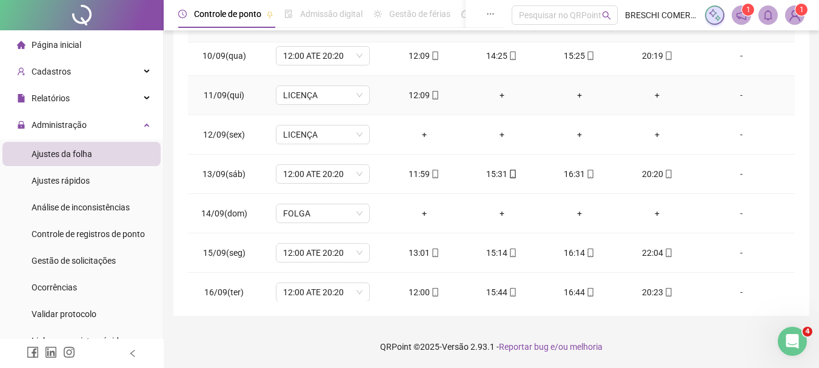
scroll to position [411, 0]
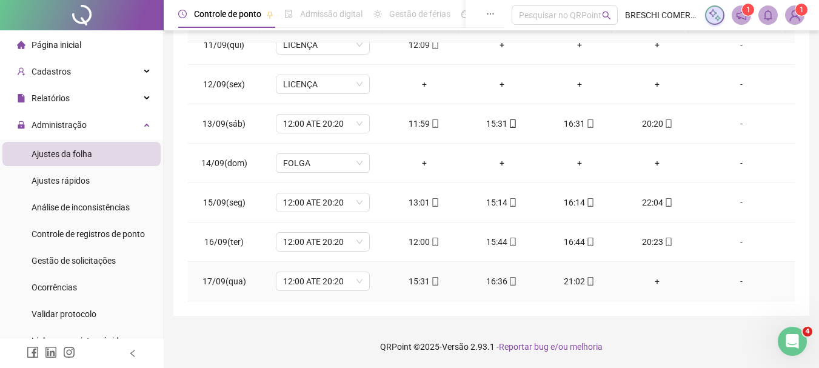
click at [657, 278] on div "+" at bounding box center [657, 281] width 58 height 13
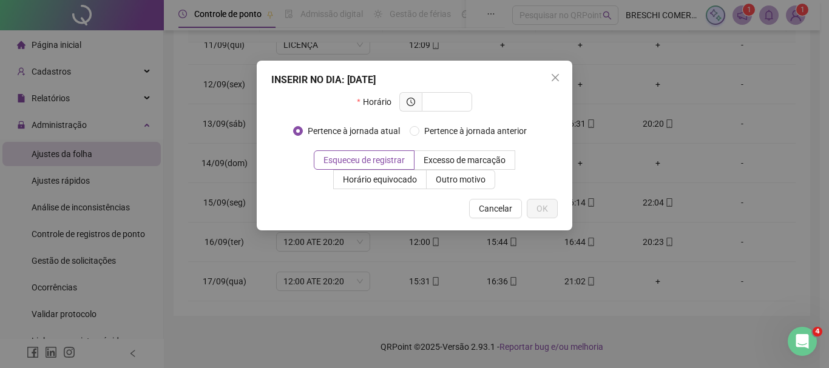
drag, startPoint x: 657, startPoint y: 278, endPoint x: 377, endPoint y: 276, distance: 280.2
click at [377, 276] on div "INSERIR NO DIA : 17/09/2025 Horário Pertence à jornada atual Pertence à jornada…" at bounding box center [414, 184] width 829 height 368
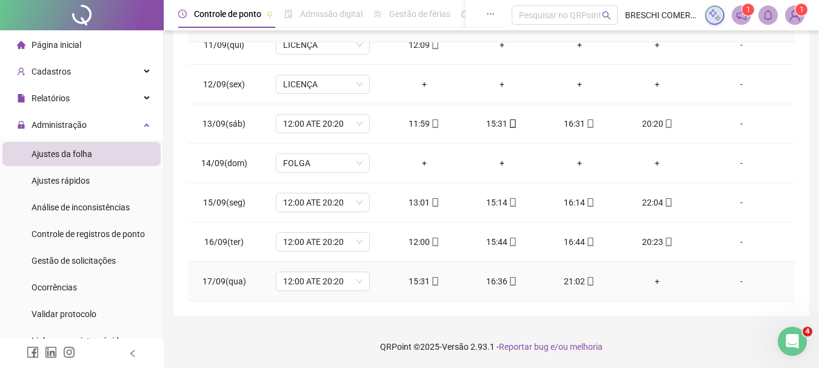
click at [646, 278] on div "+" at bounding box center [657, 281] width 58 height 13
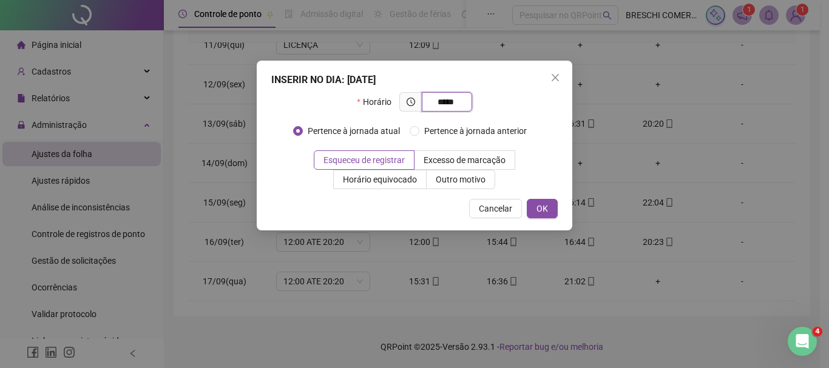
type input "*****"
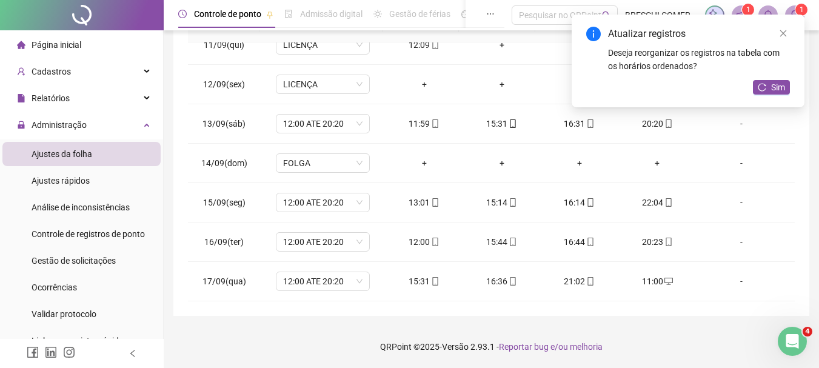
click at [774, 78] on div "Atualizar registros Deseja reorganizar os registros na tabela com os horários o…" at bounding box center [688, 61] width 233 height 93
drag, startPoint x: 774, startPoint y: 78, endPoint x: 781, endPoint y: 88, distance: 12.6
click at [781, 88] on span "Sim" at bounding box center [779, 87] width 14 height 13
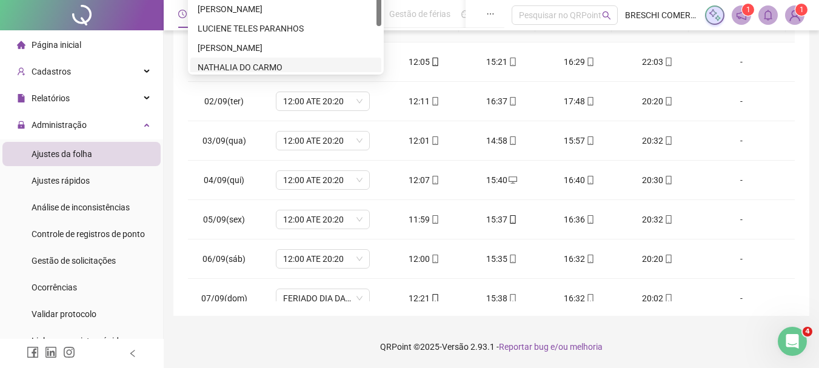
scroll to position [192, 0]
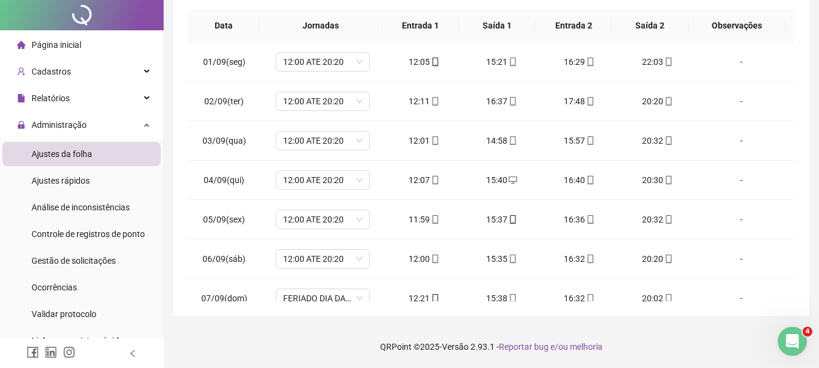
scroll to position [0, 0]
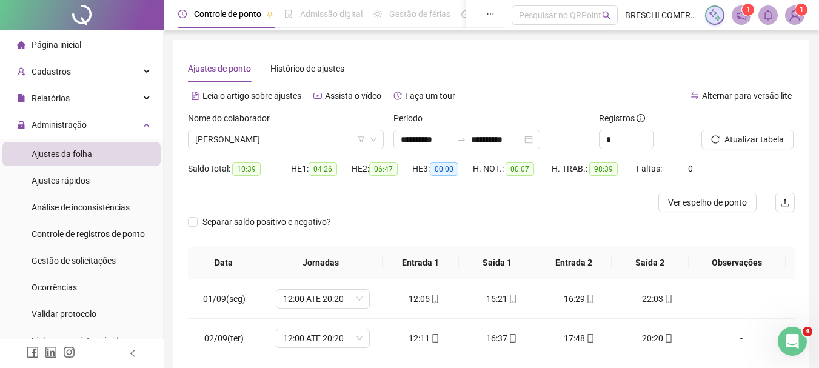
drag, startPoint x: 226, startPoint y: 62, endPoint x: 533, endPoint y: 60, distance: 306.3
click at [533, 60] on div "Ajustes de ponto Histórico de ajustes" at bounding box center [491, 69] width 607 height 28
drag, startPoint x: 533, startPoint y: 60, endPoint x: 328, endPoint y: 134, distance: 217.4
click at [328, 134] on span "RAMONIELE LUCINDO DA SILVA" at bounding box center [285, 139] width 181 height 18
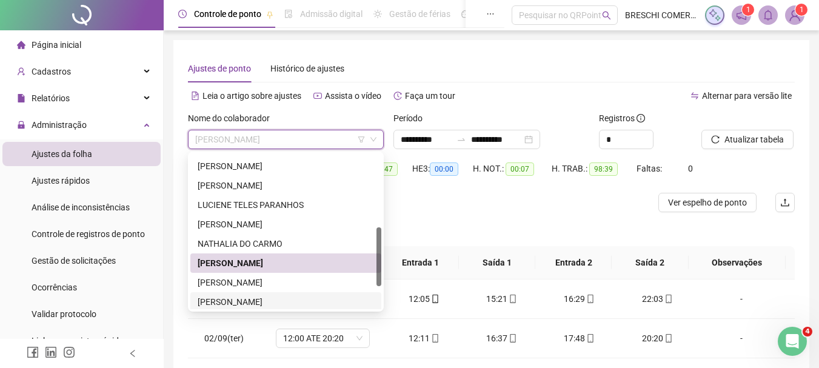
click at [237, 301] on div "SARA RIOS" at bounding box center [286, 301] width 177 height 13
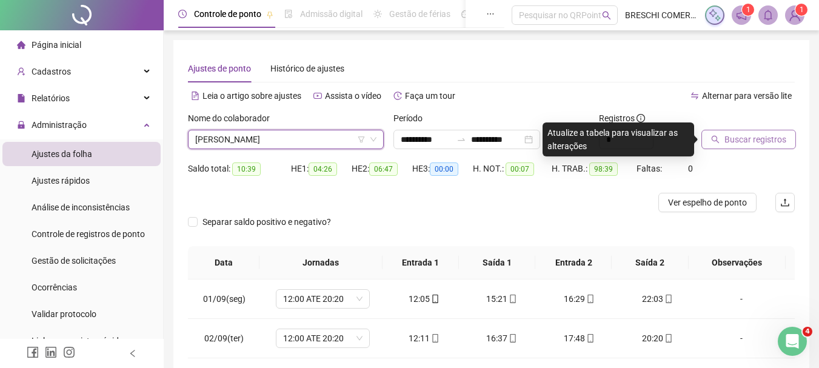
click at [745, 139] on span "Buscar registros" at bounding box center [756, 139] width 62 height 13
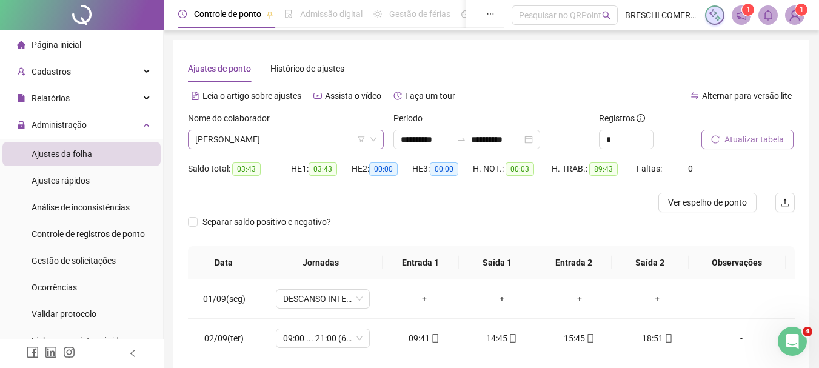
click at [264, 143] on span "SARA RIOS" at bounding box center [285, 139] width 181 height 18
drag, startPoint x: 264, startPoint y: 143, endPoint x: 250, endPoint y: 139, distance: 14.4
drag, startPoint x: 250, startPoint y: 139, endPoint x: 223, endPoint y: 143, distance: 27.5
click at [223, 143] on span "SARA RIOS" at bounding box center [285, 139] width 181 height 18
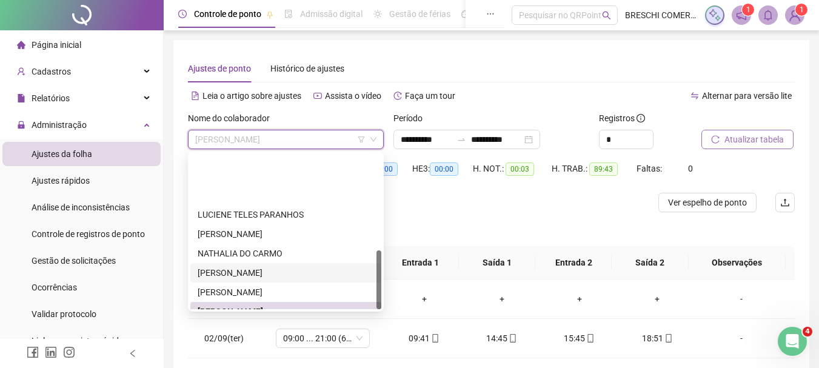
scroll to position [252, 0]
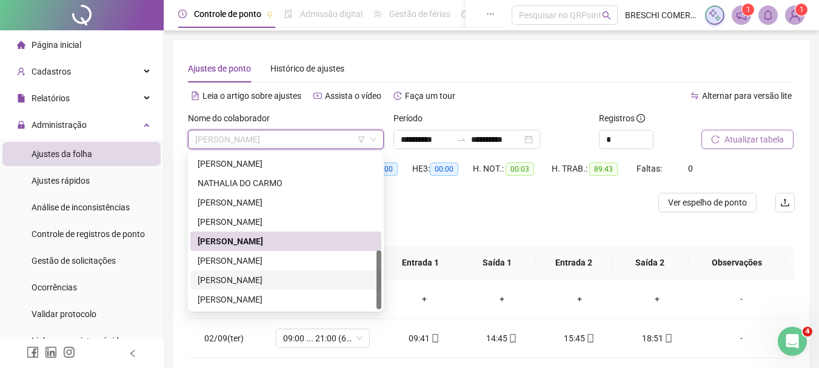
click at [297, 280] on div "TISCIANE PEREIRA DA SILVA" at bounding box center [286, 280] width 177 height 13
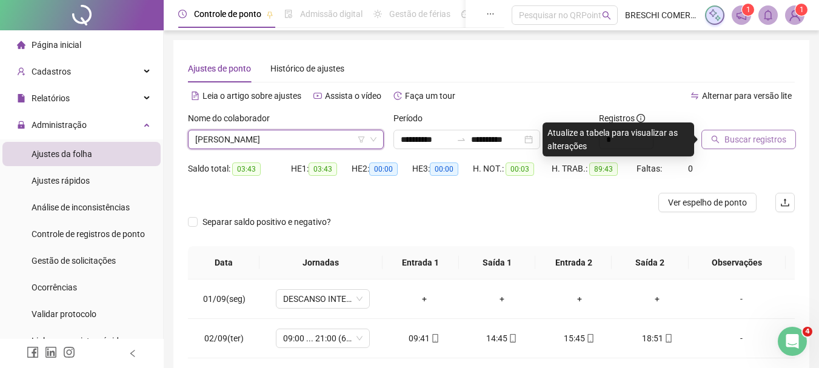
click at [750, 144] on span "Buscar registros" at bounding box center [756, 139] width 62 height 13
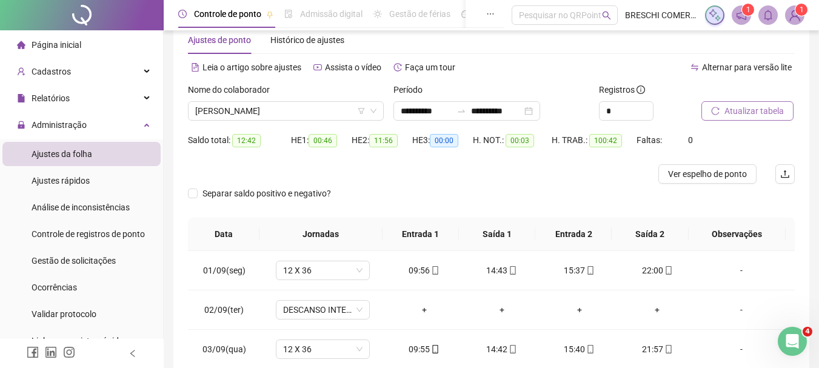
scroll to position [0, 0]
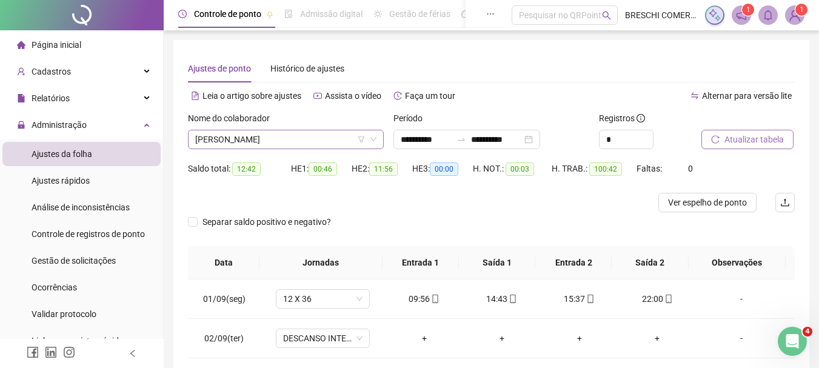
drag, startPoint x: 245, startPoint y: 147, endPoint x: 235, endPoint y: 143, distance: 10.4
click at [235, 143] on span "TISCIANE PEREIRA DA SILVA" at bounding box center [285, 139] width 181 height 18
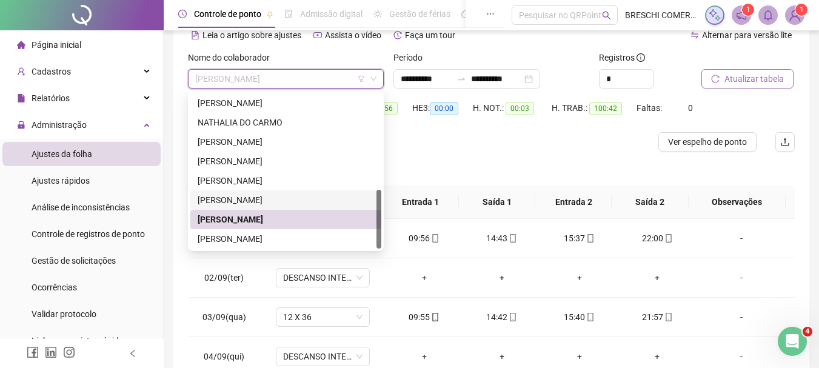
scroll to position [237, 0]
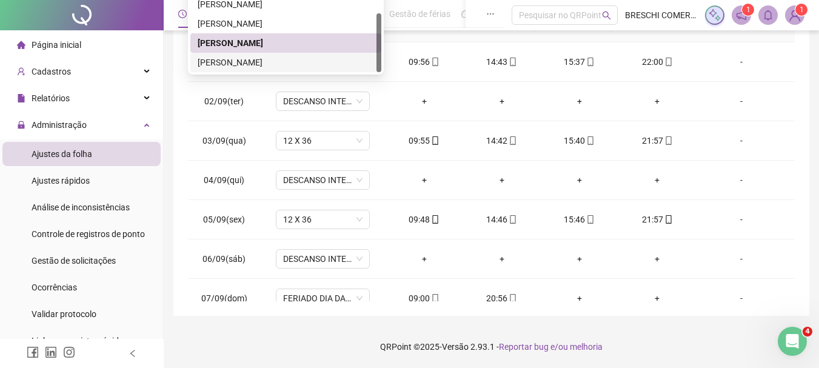
click at [272, 66] on div "YASMIM LIVIA SILVA" at bounding box center [286, 62] width 177 height 13
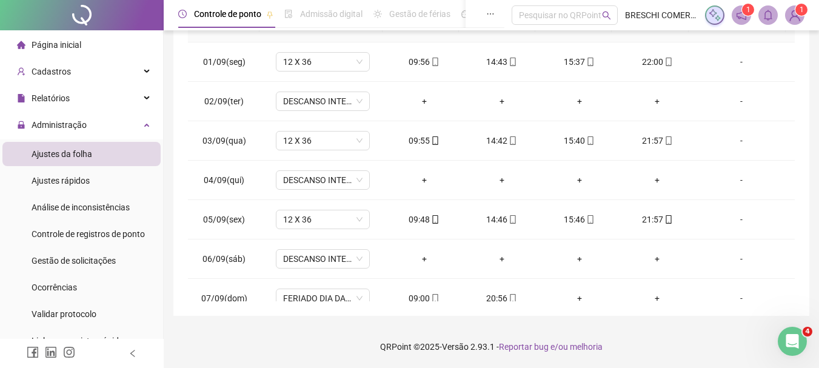
scroll to position [55, 0]
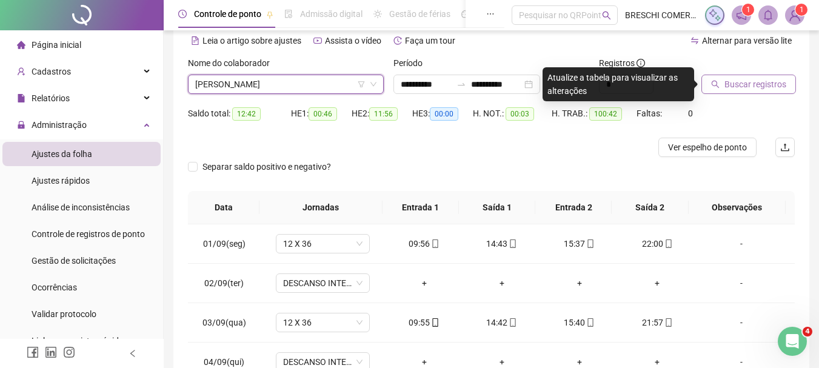
click at [744, 86] on span "Buscar registros" at bounding box center [756, 84] width 62 height 13
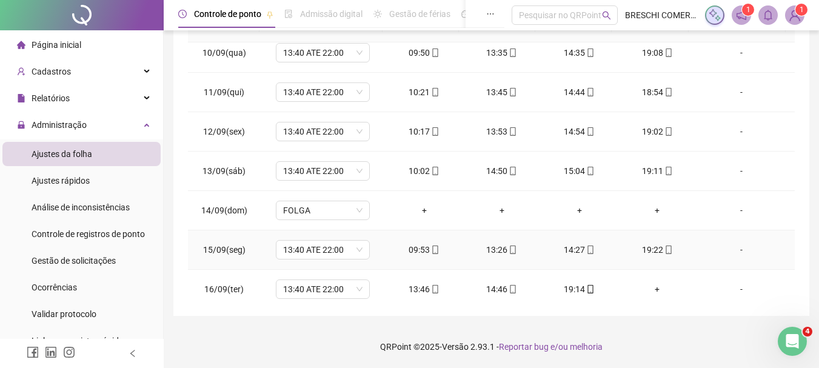
scroll to position [411, 0]
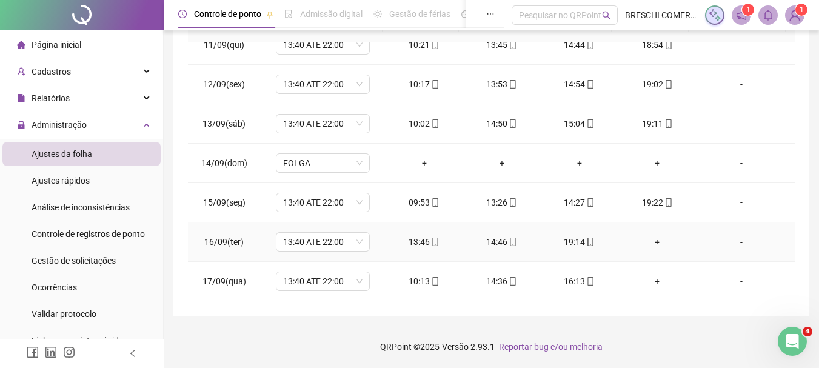
click at [656, 246] on div "+" at bounding box center [657, 241] width 58 height 13
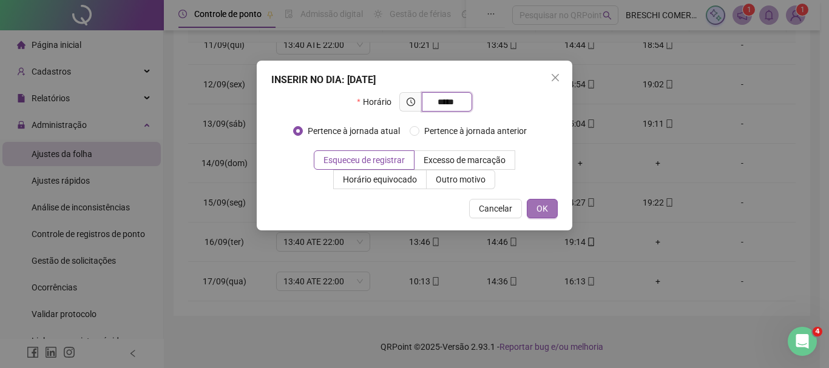
type input "*****"
click at [550, 207] on button "OK" at bounding box center [541, 208] width 31 height 19
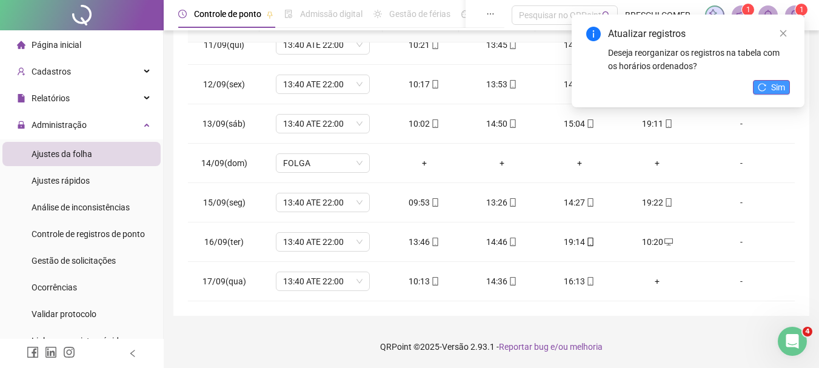
click at [784, 86] on span "Sim" at bounding box center [779, 87] width 14 height 13
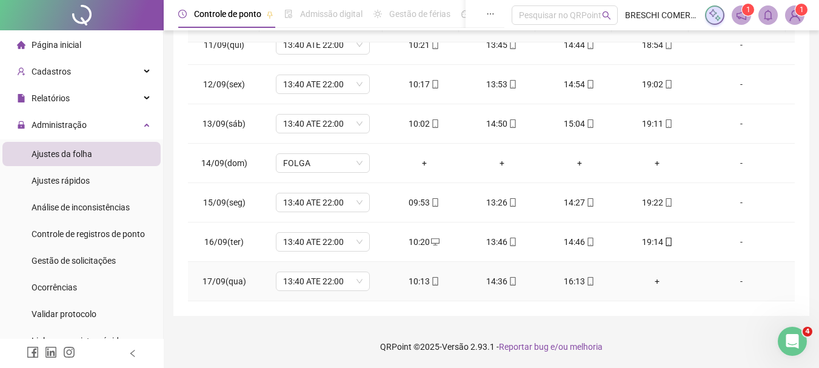
click at [653, 287] on div "+" at bounding box center [657, 281] width 58 height 13
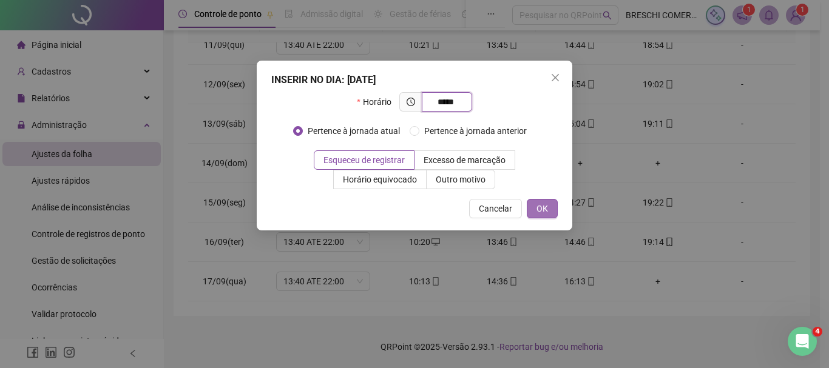
type input "*****"
click at [547, 208] on span "OK" at bounding box center [542, 208] width 12 height 13
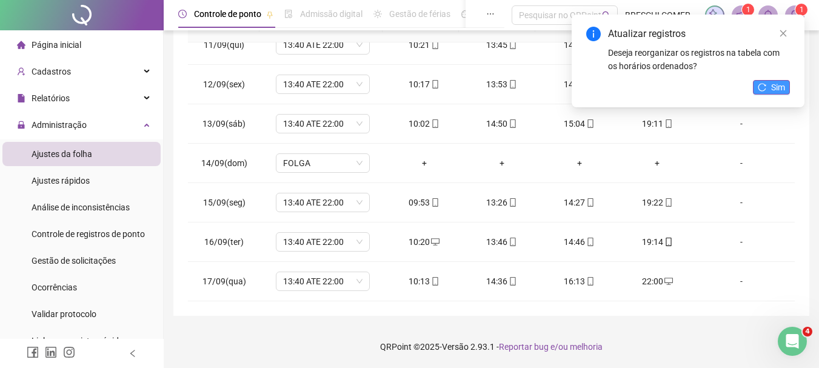
click at [782, 89] on span "Sim" at bounding box center [779, 87] width 14 height 13
